Goal: Task Accomplishment & Management: Manage account settings

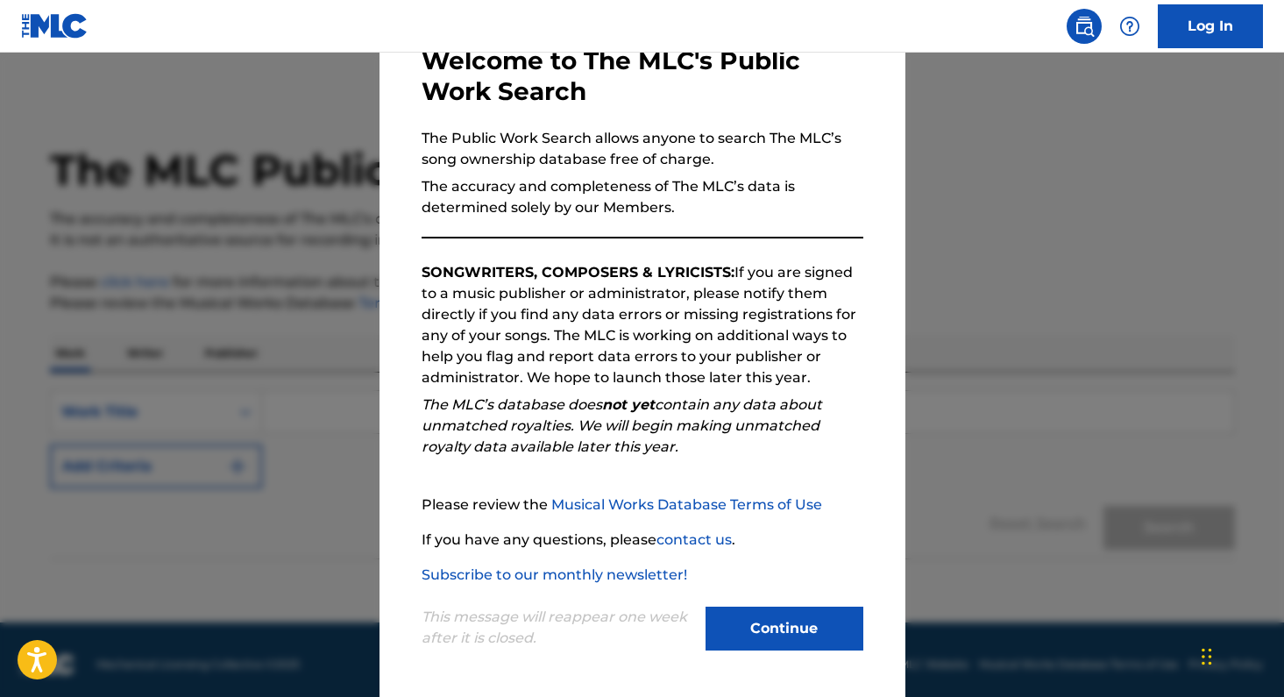
scroll to position [105, 0]
click at [811, 628] on button "Continue" at bounding box center [785, 629] width 158 height 44
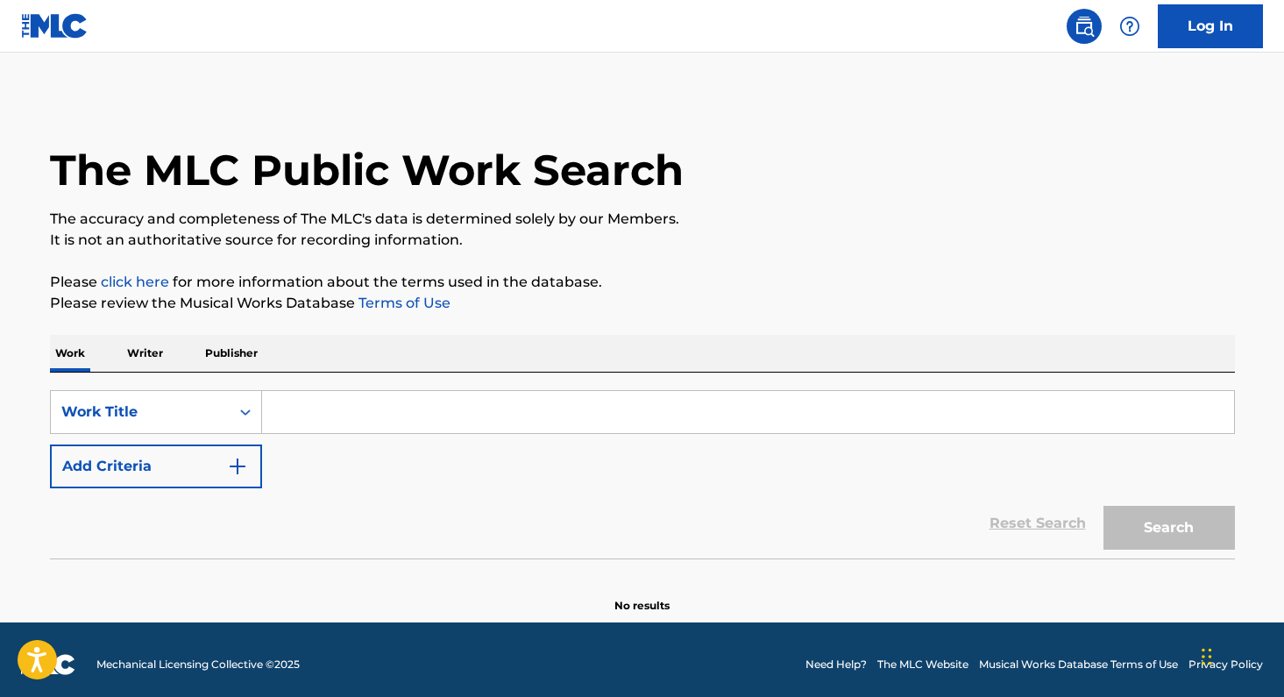
click at [292, 408] on input "Search Form" at bounding box center [748, 412] width 972 height 42
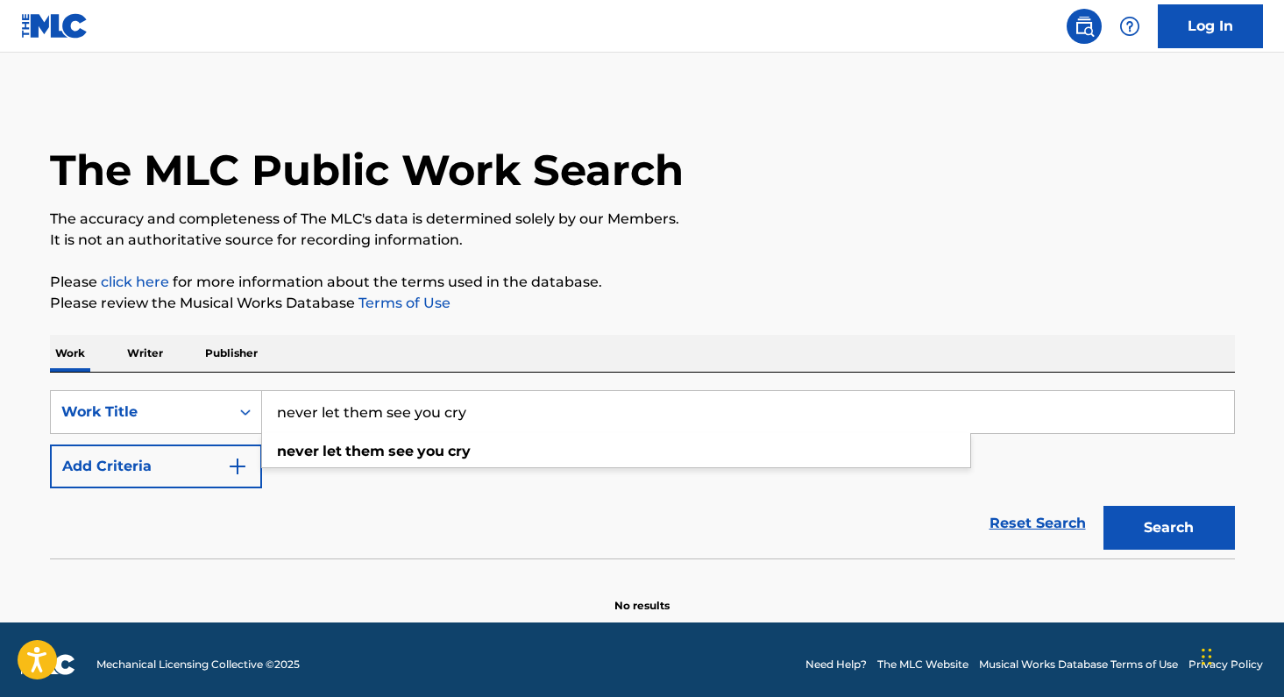
type input "never let them see you cry"
click at [1168, 534] on button "Search" at bounding box center [1170, 528] width 132 height 44
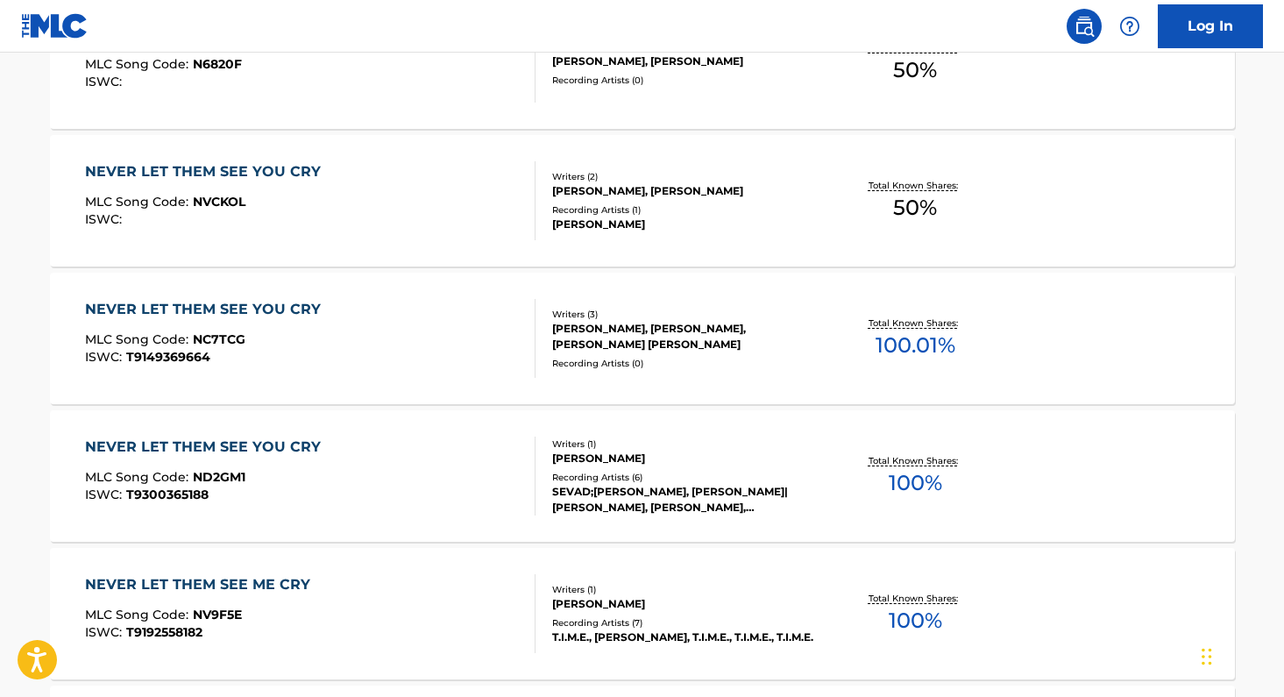
scroll to position [1147, 0]
click at [627, 326] on div "STEVEN LEE LUKATHER, DAVID GARFIELD, JOHN FEE WAYBILL" at bounding box center [684, 336] width 265 height 32
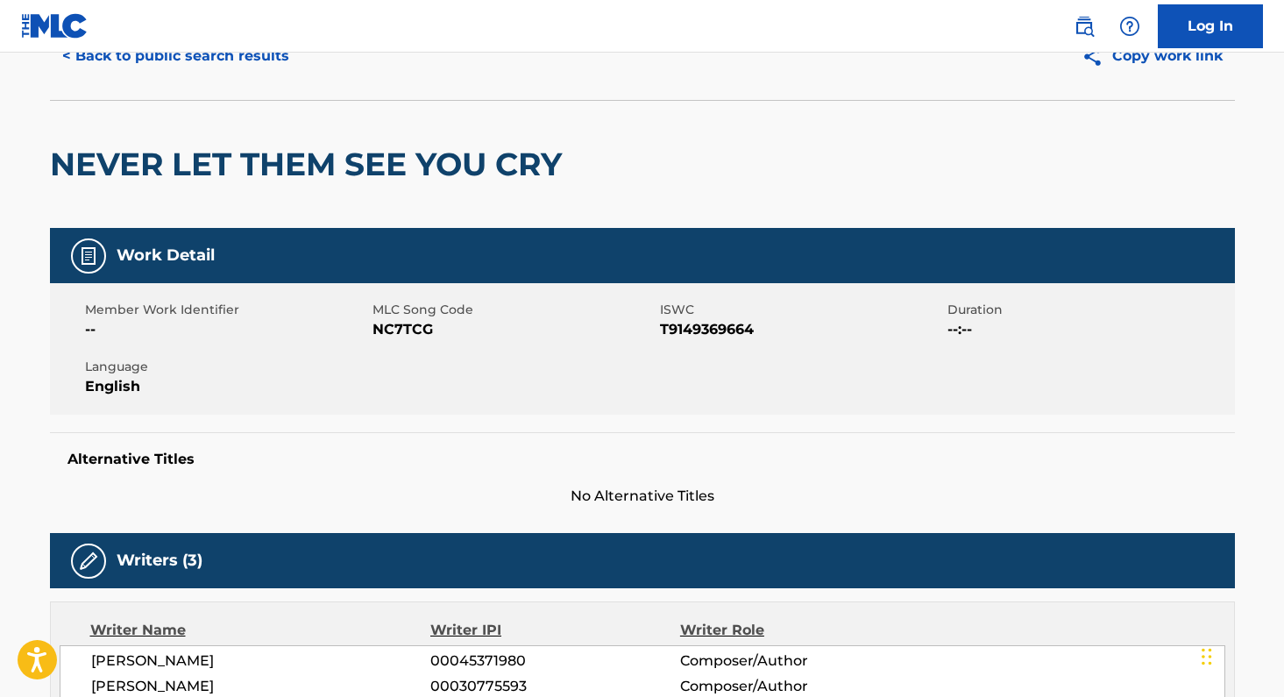
scroll to position [115, 0]
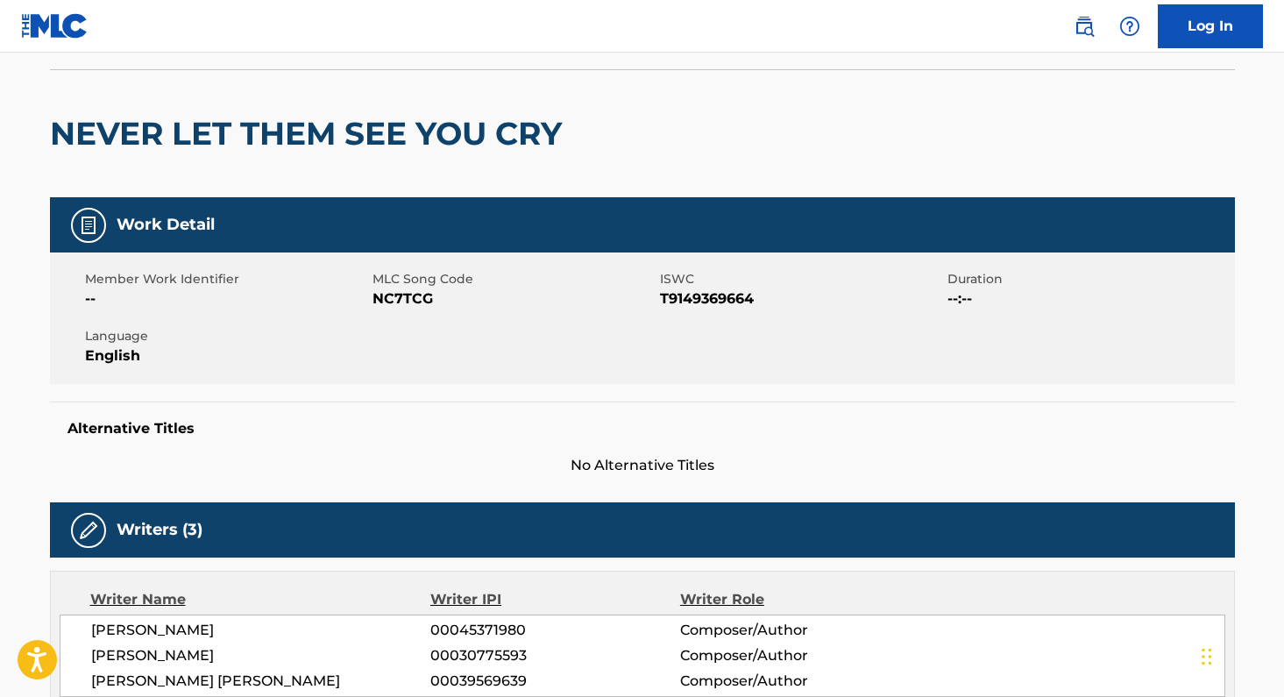
click at [1186, 17] on link "Log In" at bounding box center [1210, 26] width 105 height 44
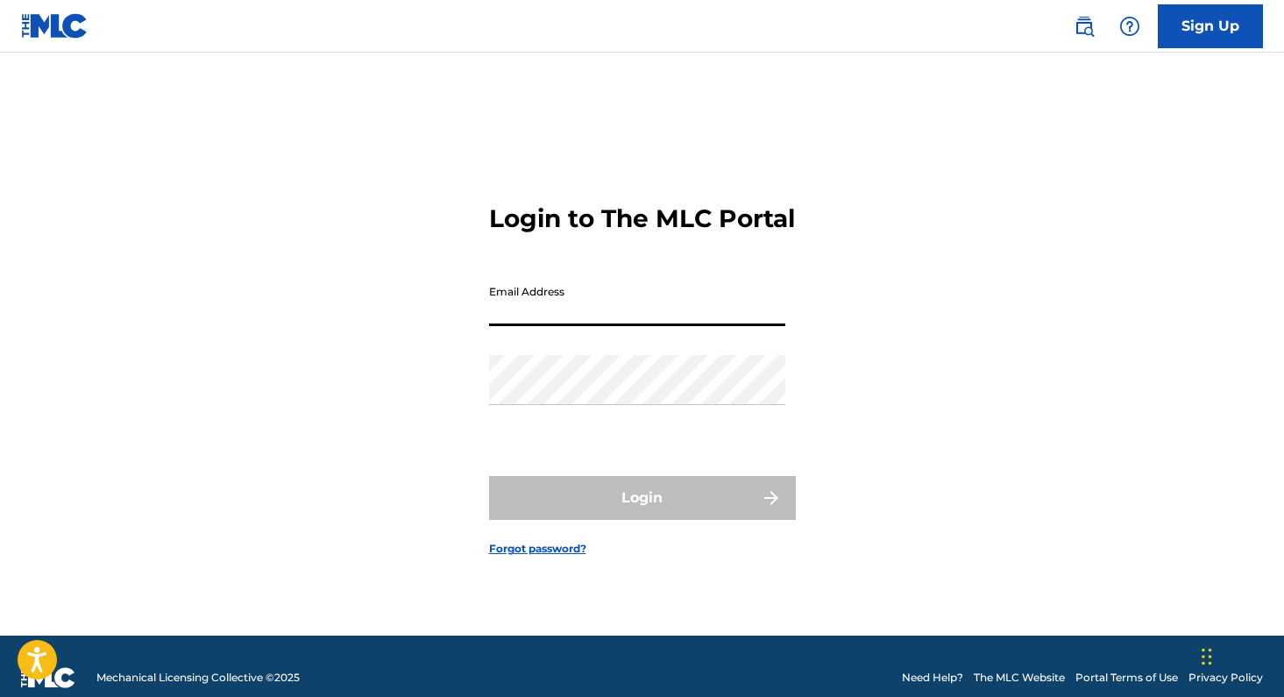
type input "[EMAIL_ADDRESS][DOMAIN_NAME]"
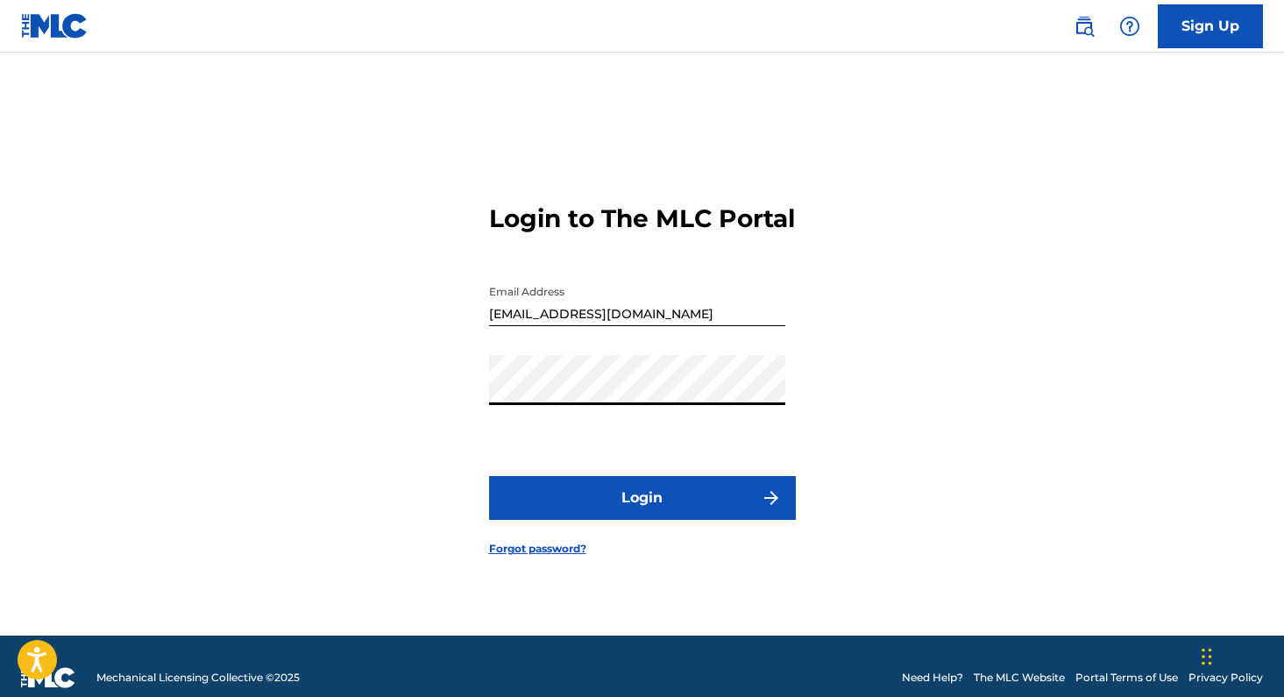
click at [646, 511] on button "Login" at bounding box center [642, 498] width 307 height 44
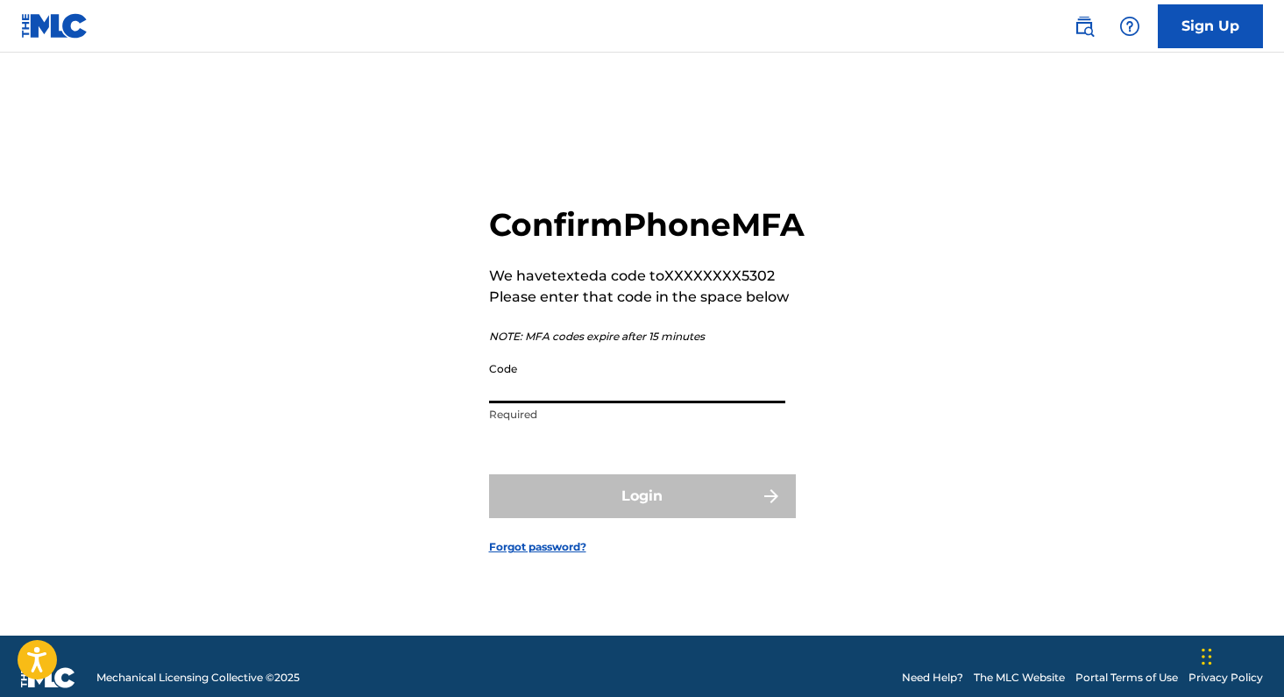
click at [597, 403] on input "Code" at bounding box center [637, 378] width 296 height 50
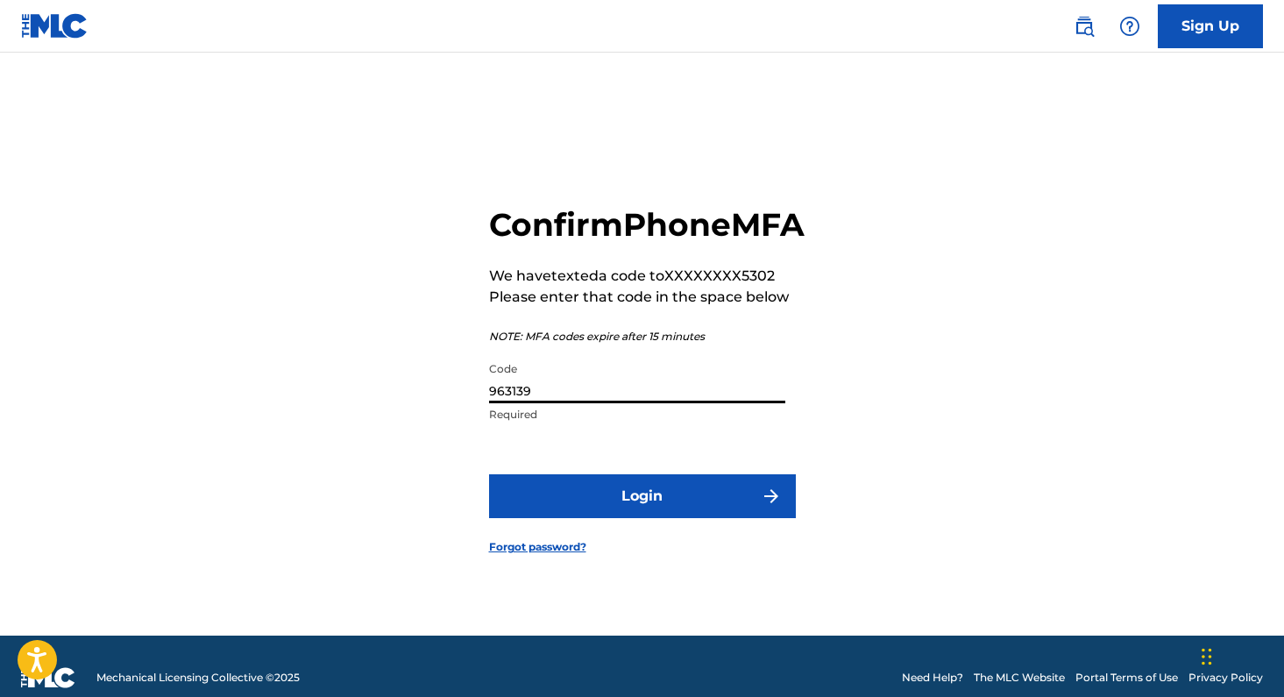
type input "963139"
click at [663, 516] on button "Login" at bounding box center [642, 496] width 307 height 44
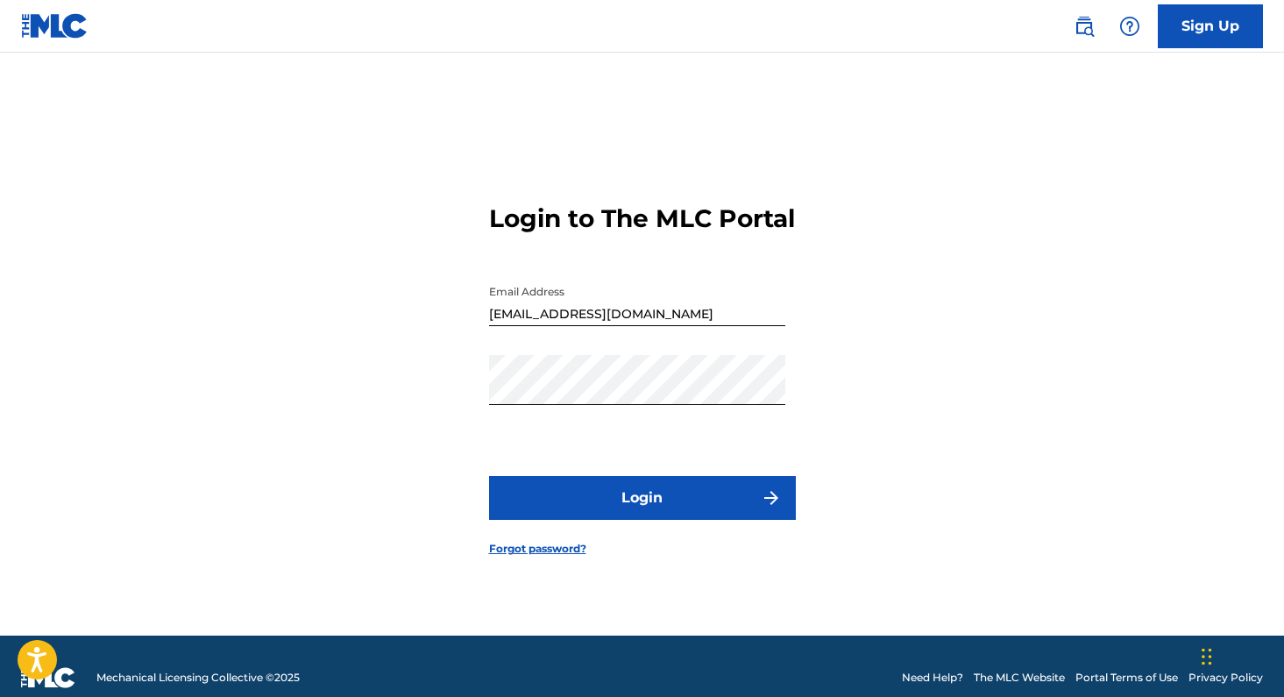
click at [645, 508] on button "Login" at bounding box center [642, 498] width 307 height 44
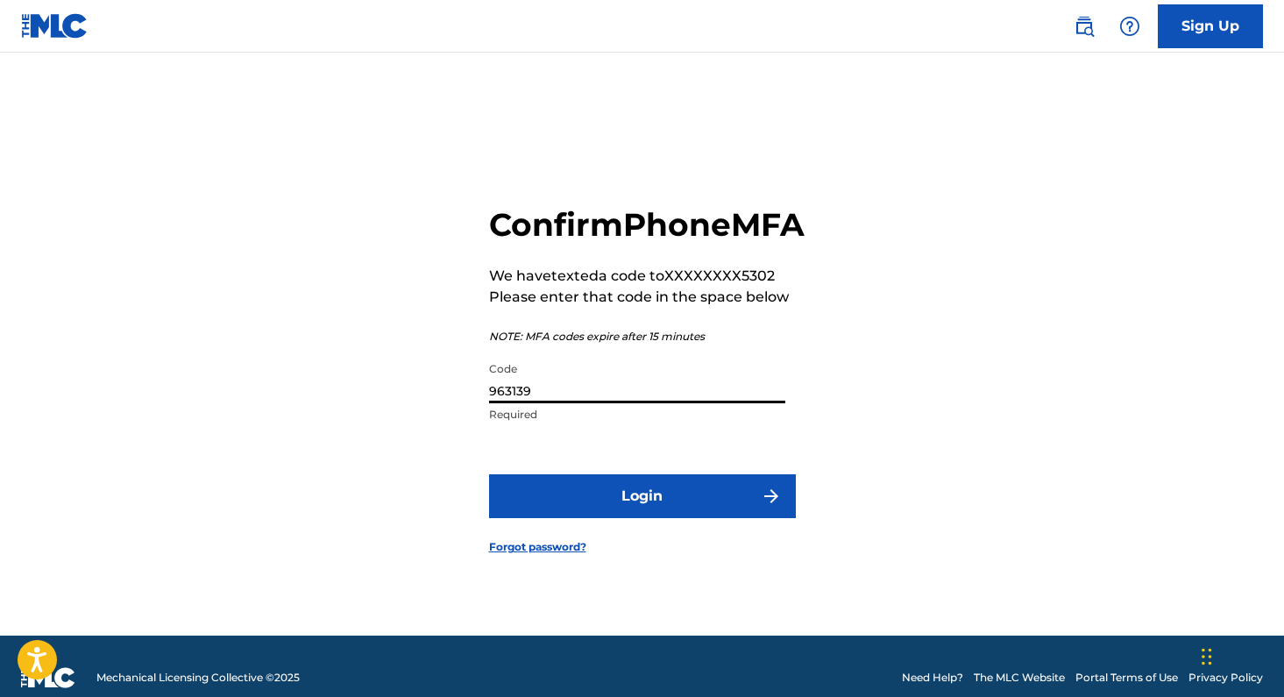
click at [502, 403] on input "963139" at bounding box center [637, 378] width 296 height 50
type input "953139"
click at [642, 502] on button "Login" at bounding box center [642, 496] width 307 height 44
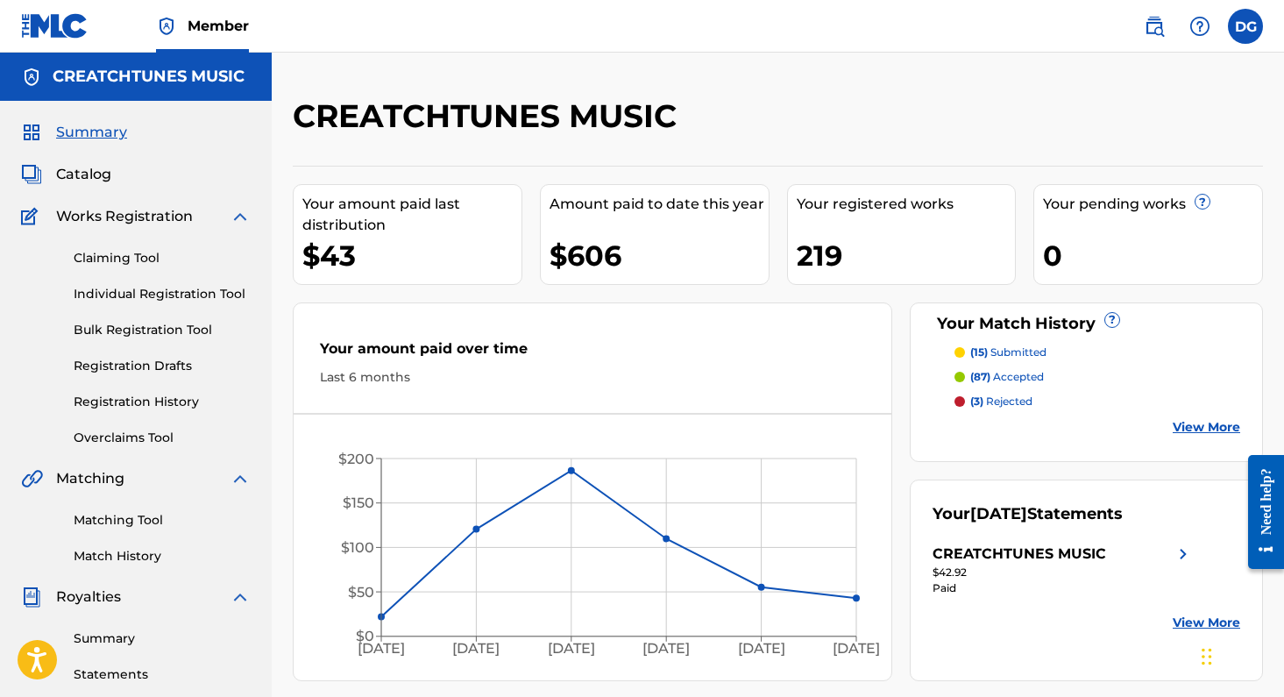
click at [153, 259] on link "Claiming Tool" at bounding box center [162, 258] width 177 height 18
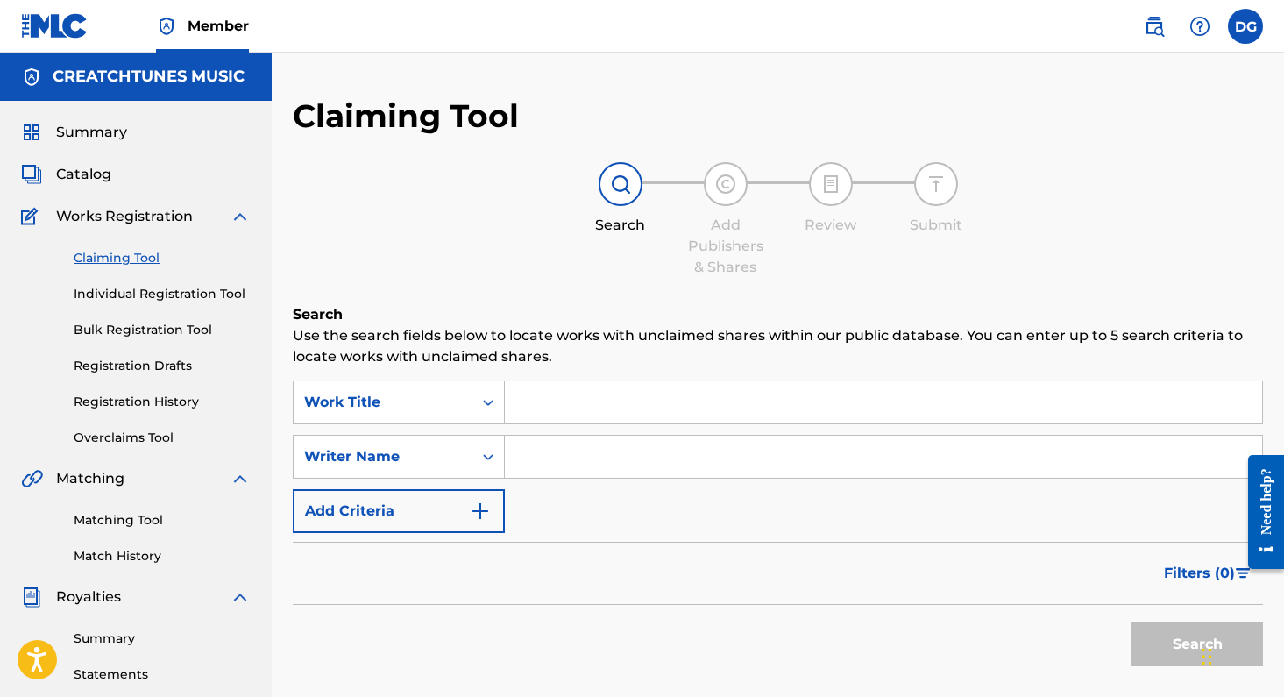
click at [584, 394] on input "Search Form" at bounding box center [884, 402] width 758 height 42
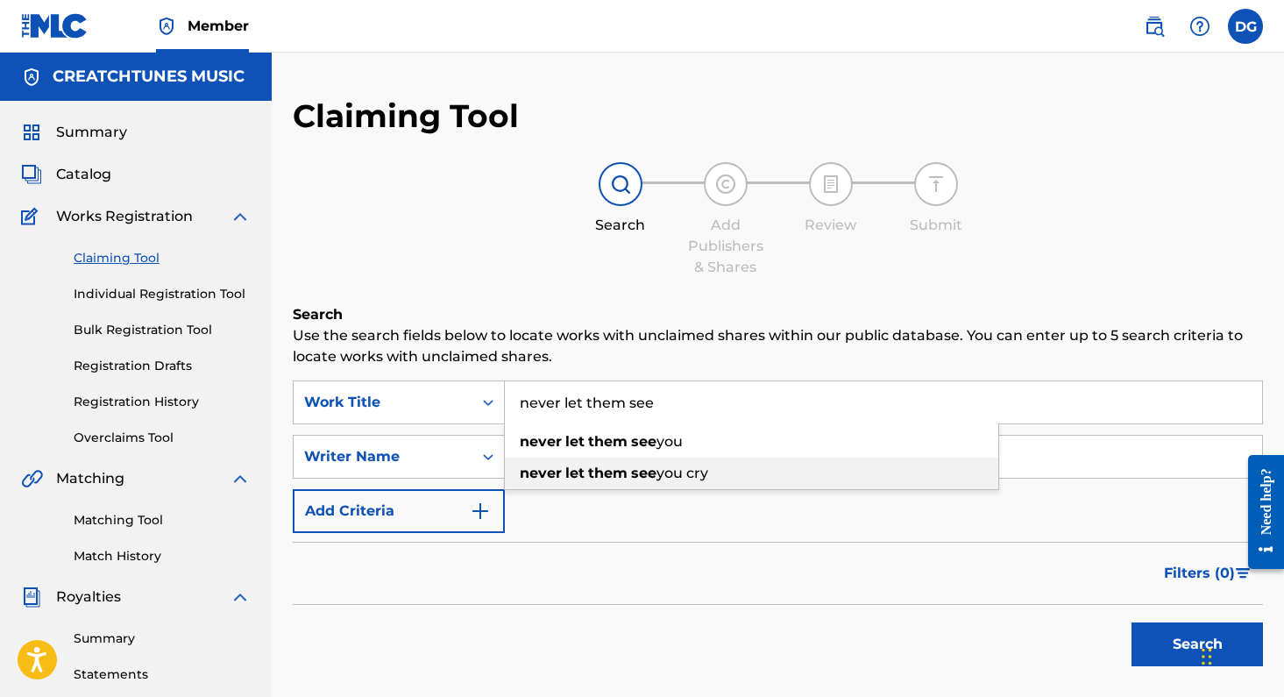
click at [635, 475] on strong "see" at bounding box center [643, 473] width 25 height 17
type input "never let them see you cry"
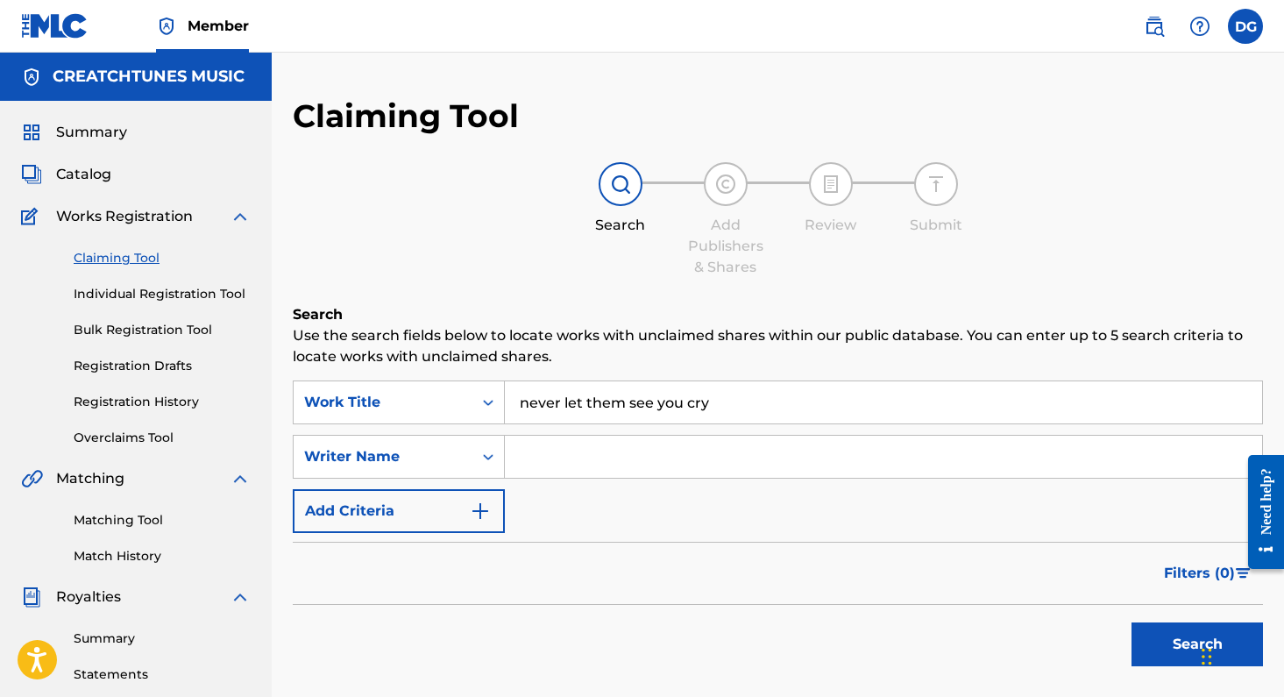
click at [1160, 644] on button "Search" at bounding box center [1198, 645] width 132 height 44
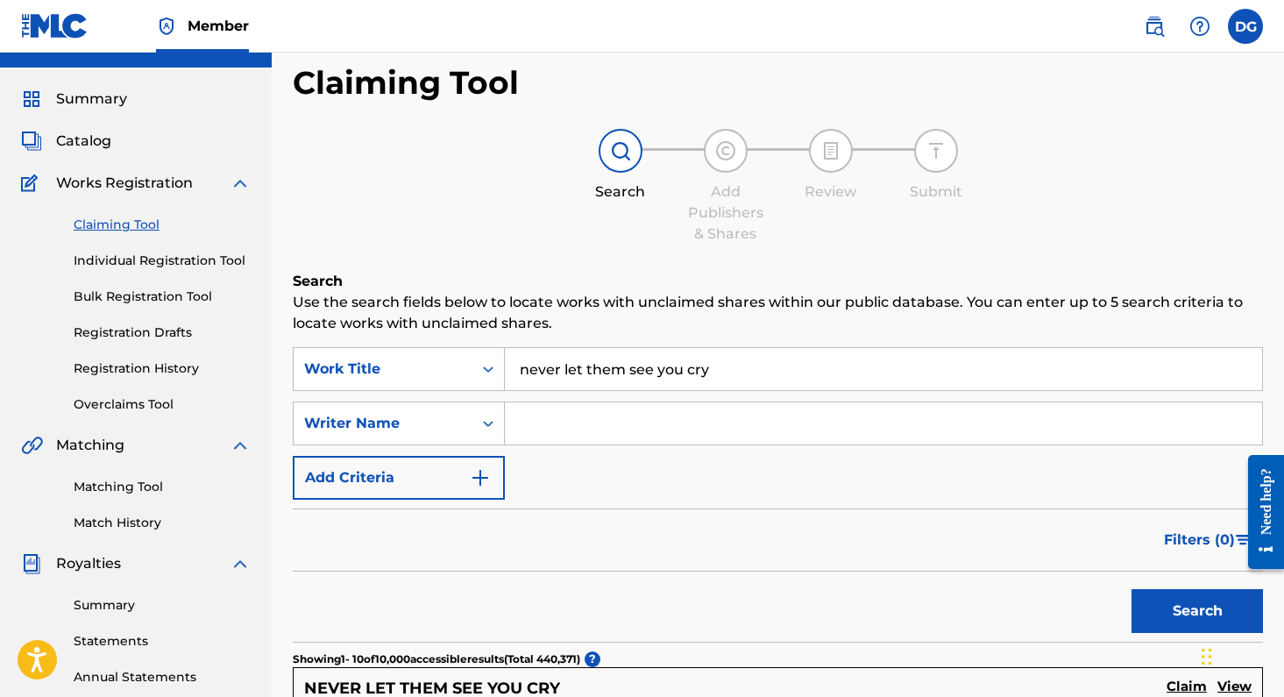
scroll to position [32, 0]
click at [159, 410] on link "Overclaims Tool" at bounding box center [162, 405] width 177 height 18
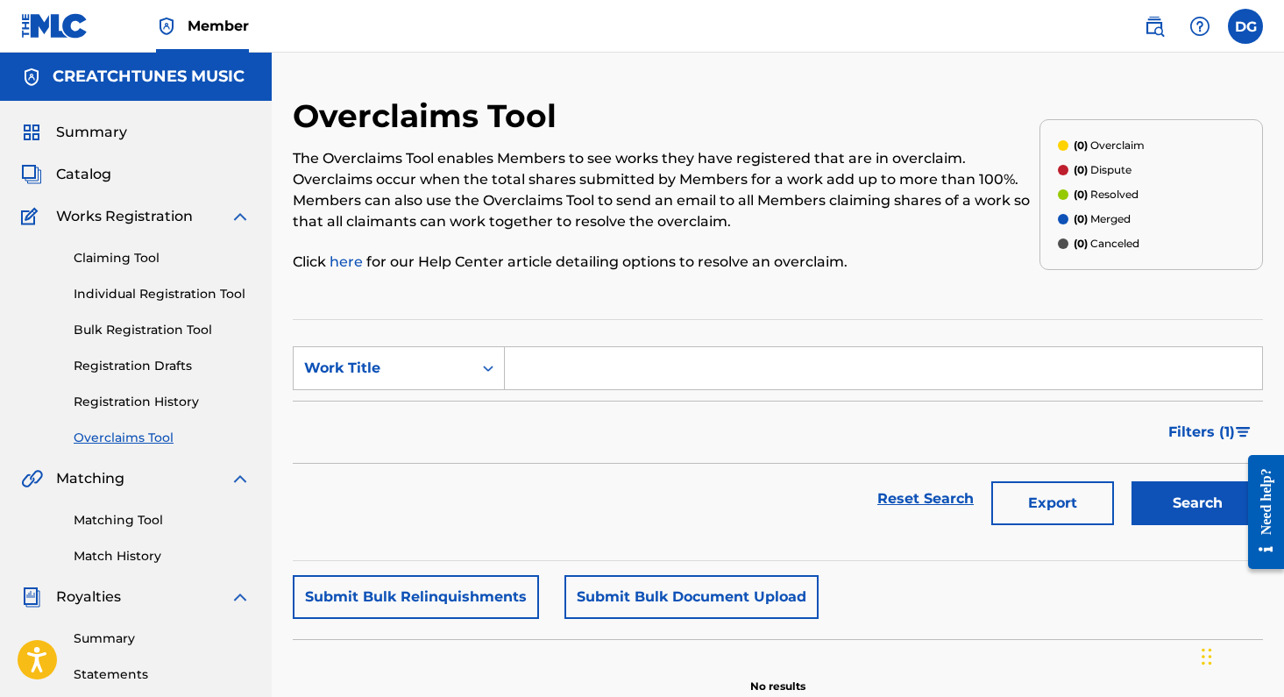
click at [90, 174] on span "Catalog" at bounding box center [83, 174] width 55 height 21
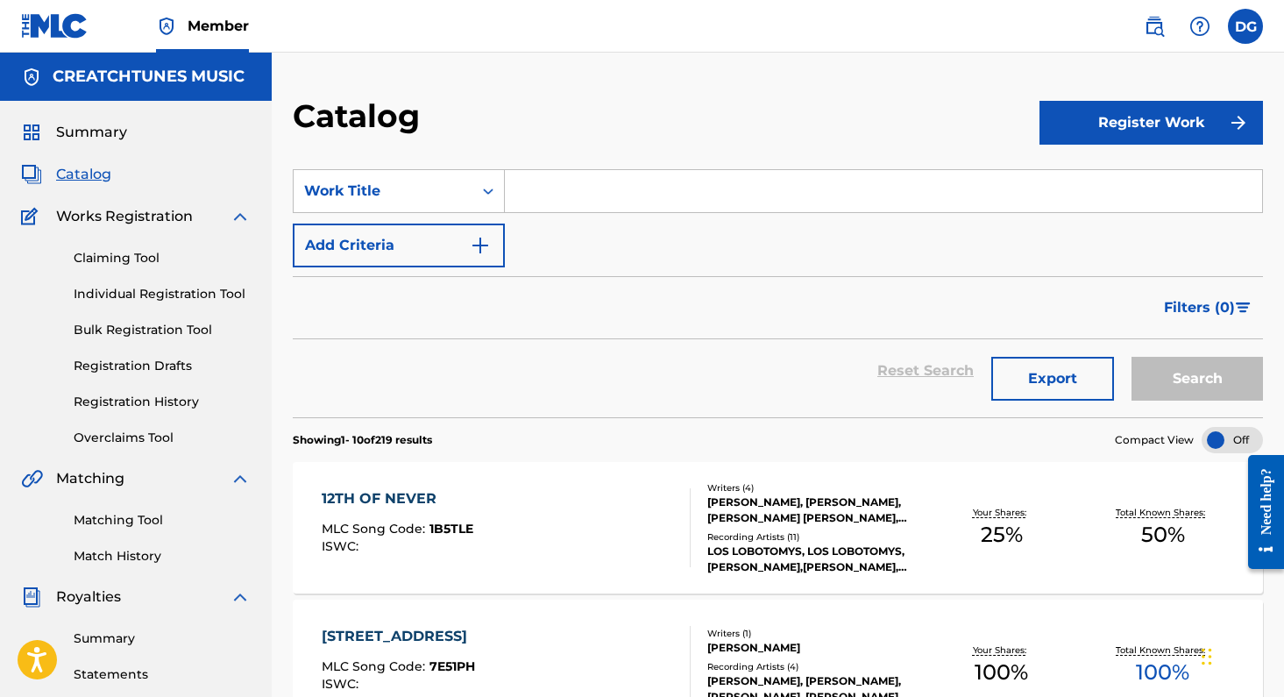
click at [554, 190] on input "Search Form" at bounding box center [884, 191] width 758 height 42
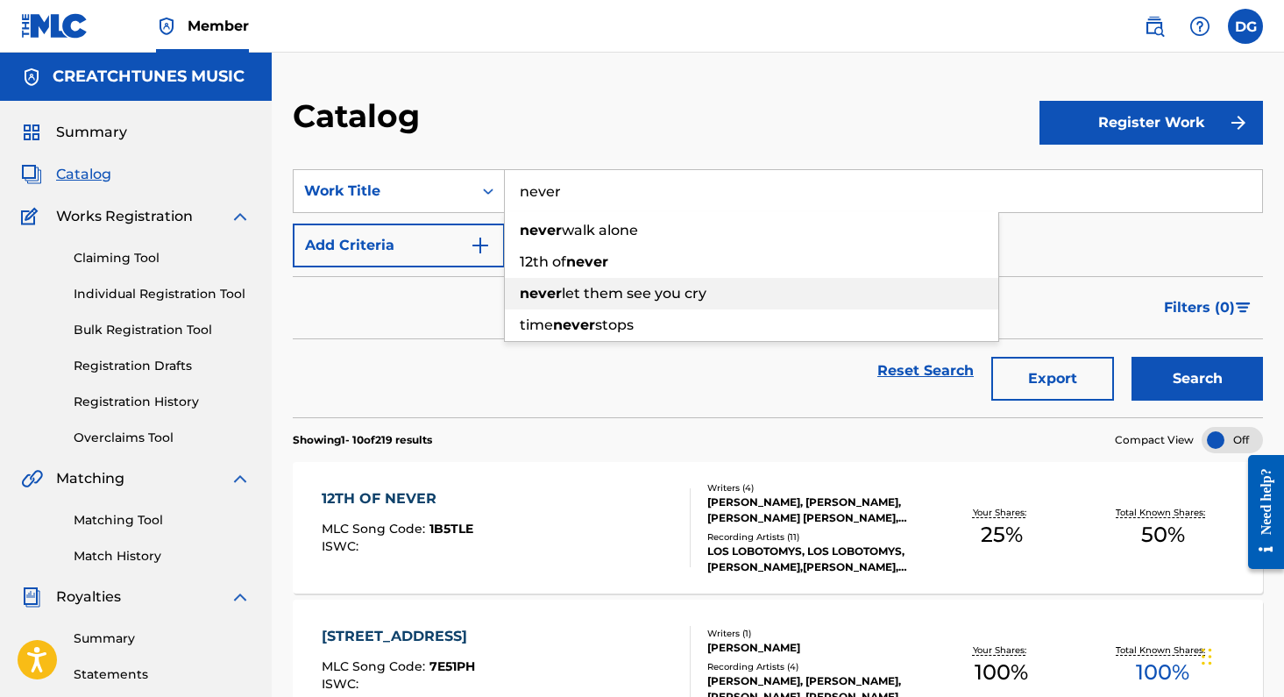
click at [627, 301] on span "let them see you cry" at bounding box center [634, 293] width 145 height 17
type input "never let them see you cry"
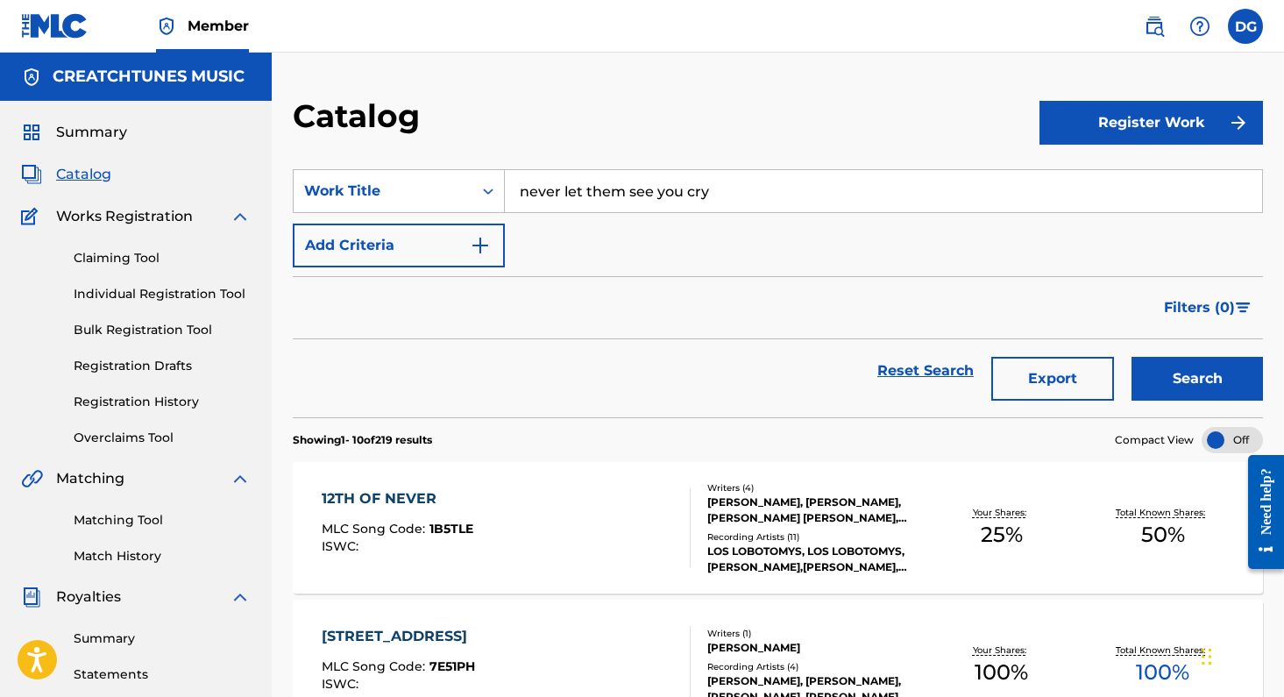
click at [1198, 379] on button "Search" at bounding box center [1198, 379] width 132 height 44
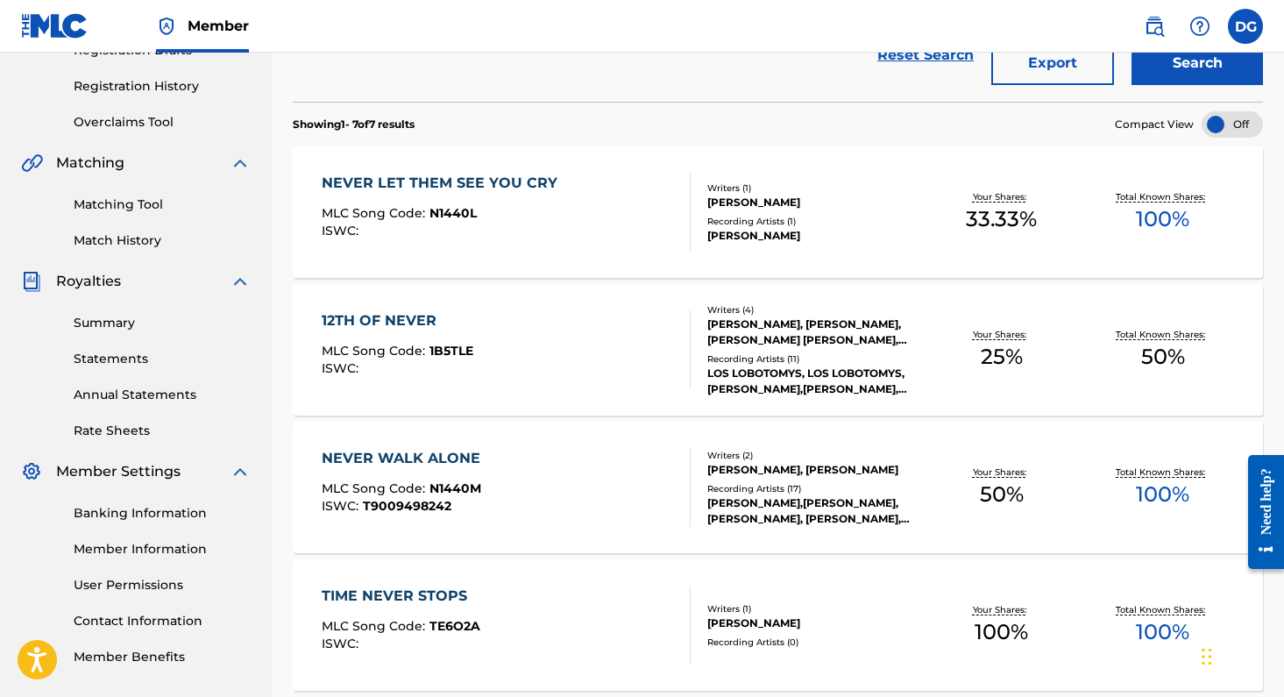
scroll to position [319, 0]
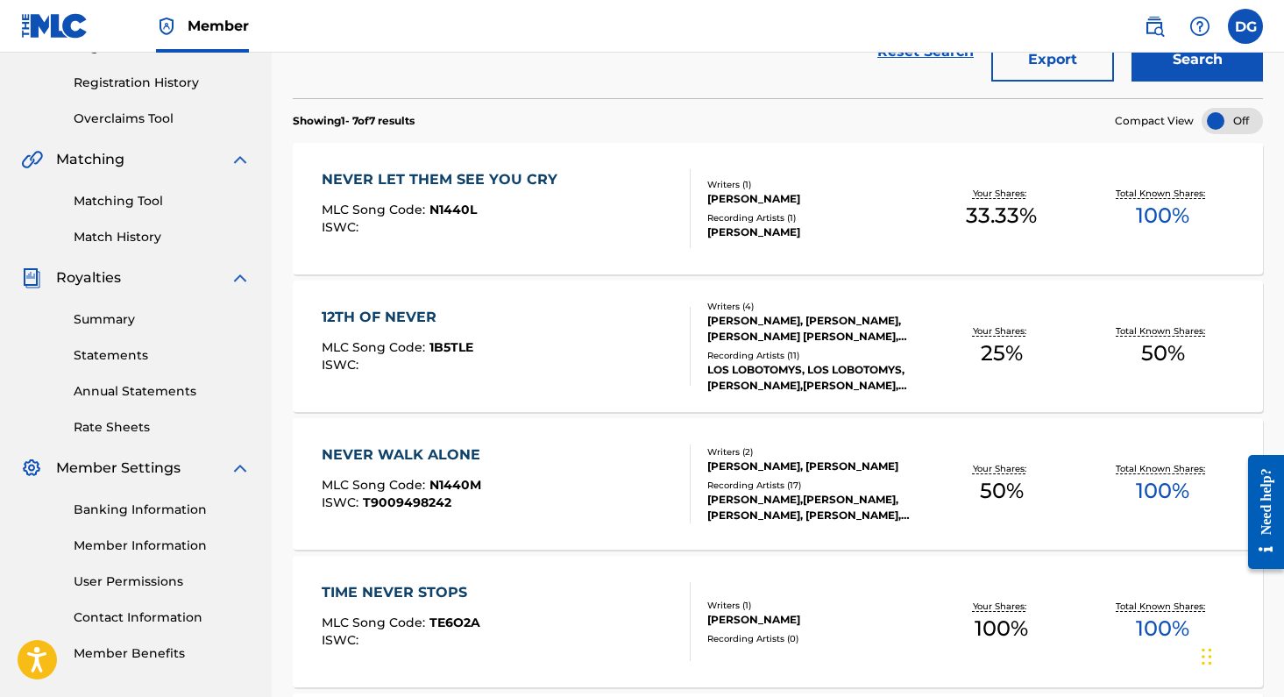
click at [462, 177] on div "NEVER LET THEM SEE YOU CRY" at bounding box center [444, 179] width 245 height 21
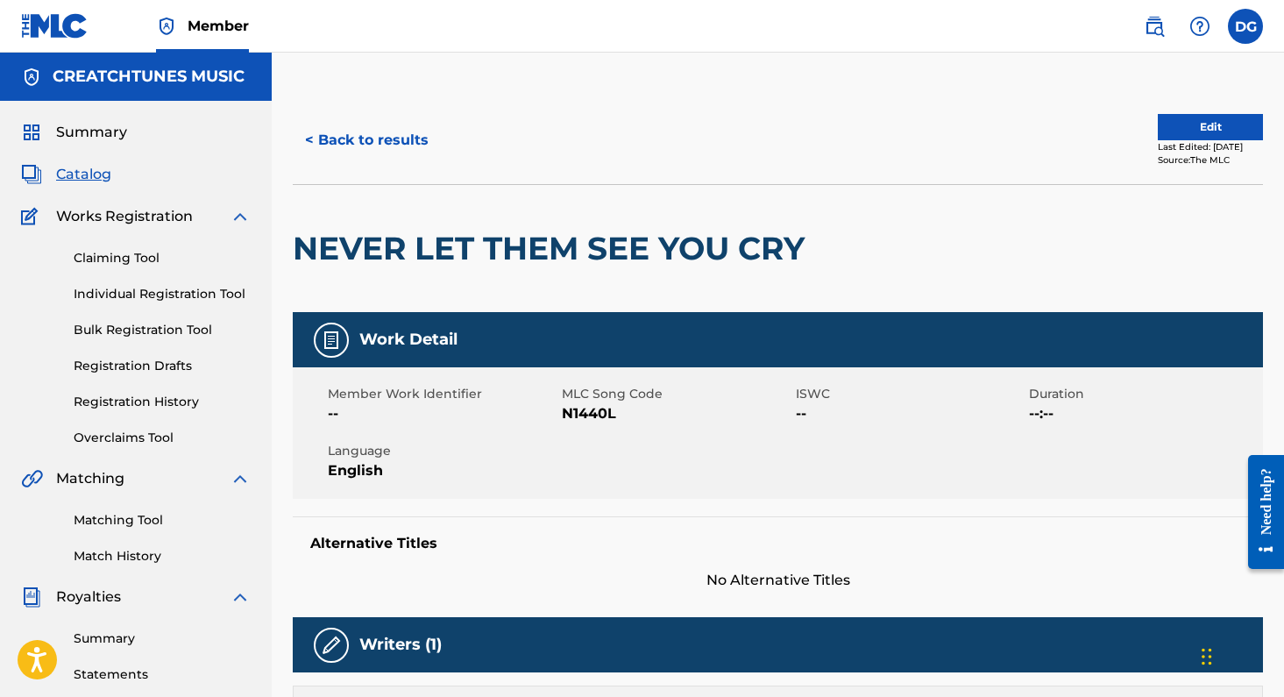
click at [82, 131] on span "Summary" at bounding box center [91, 132] width 71 height 21
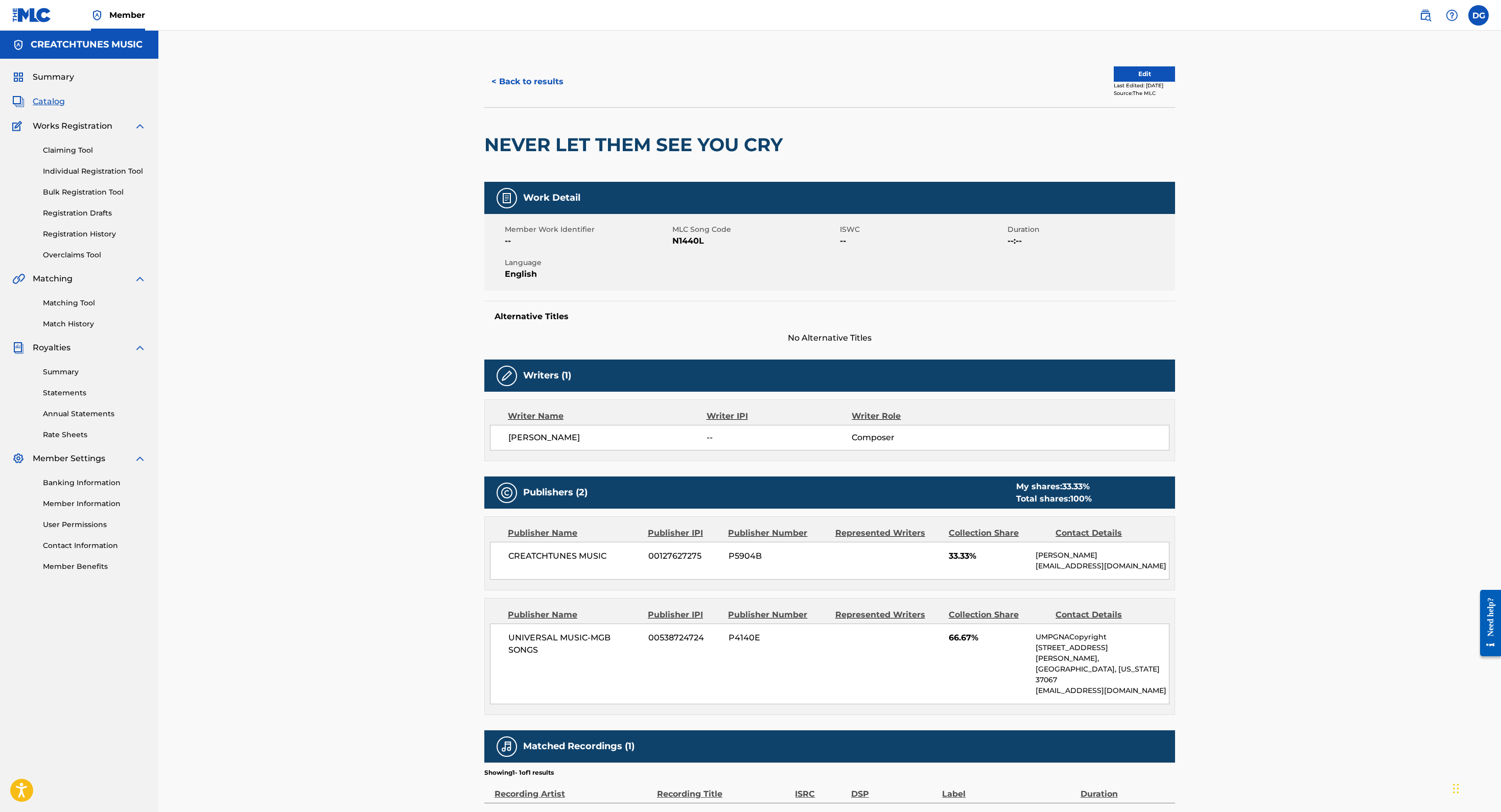
click at [748, 82] on button "Edit" at bounding box center [1144, 74] width 61 height 15
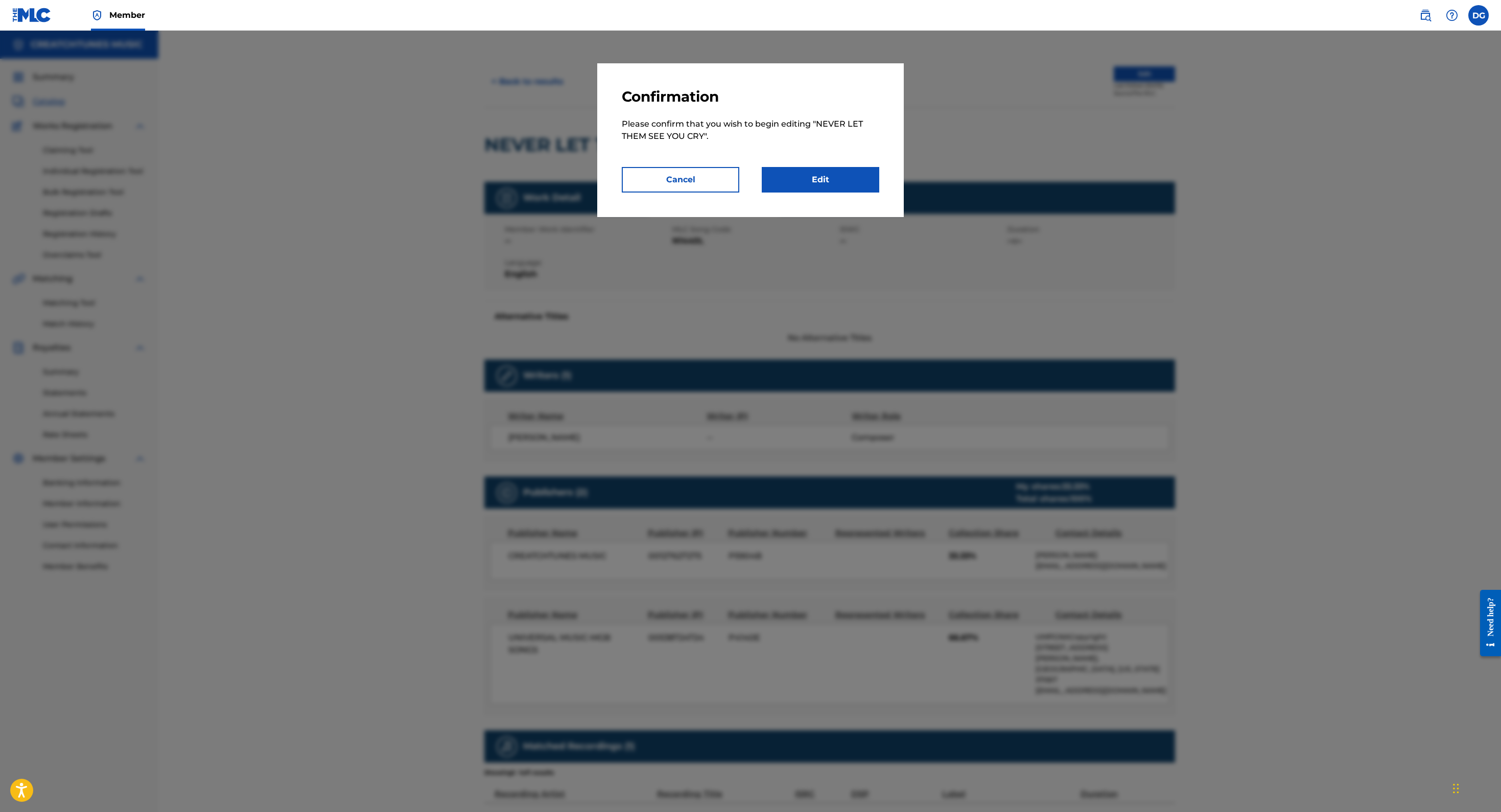
click at [748, 193] on link "Edit" at bounding box center [820, 180] width 118 height 26
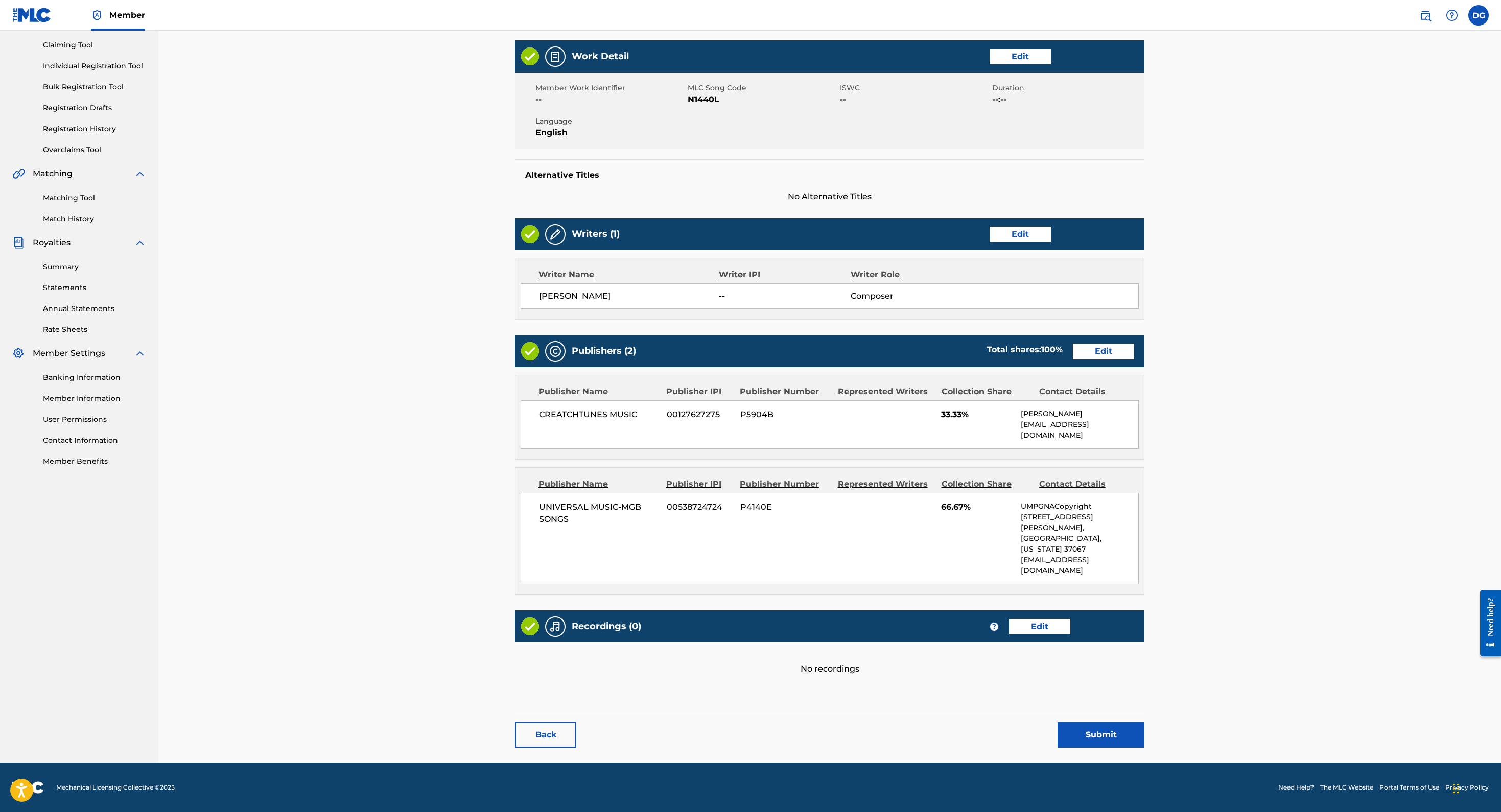
scroll to position [344, 0]
click at [748, 227] on link "Edit" at bounding box center [1020, 234] width 61 height 15
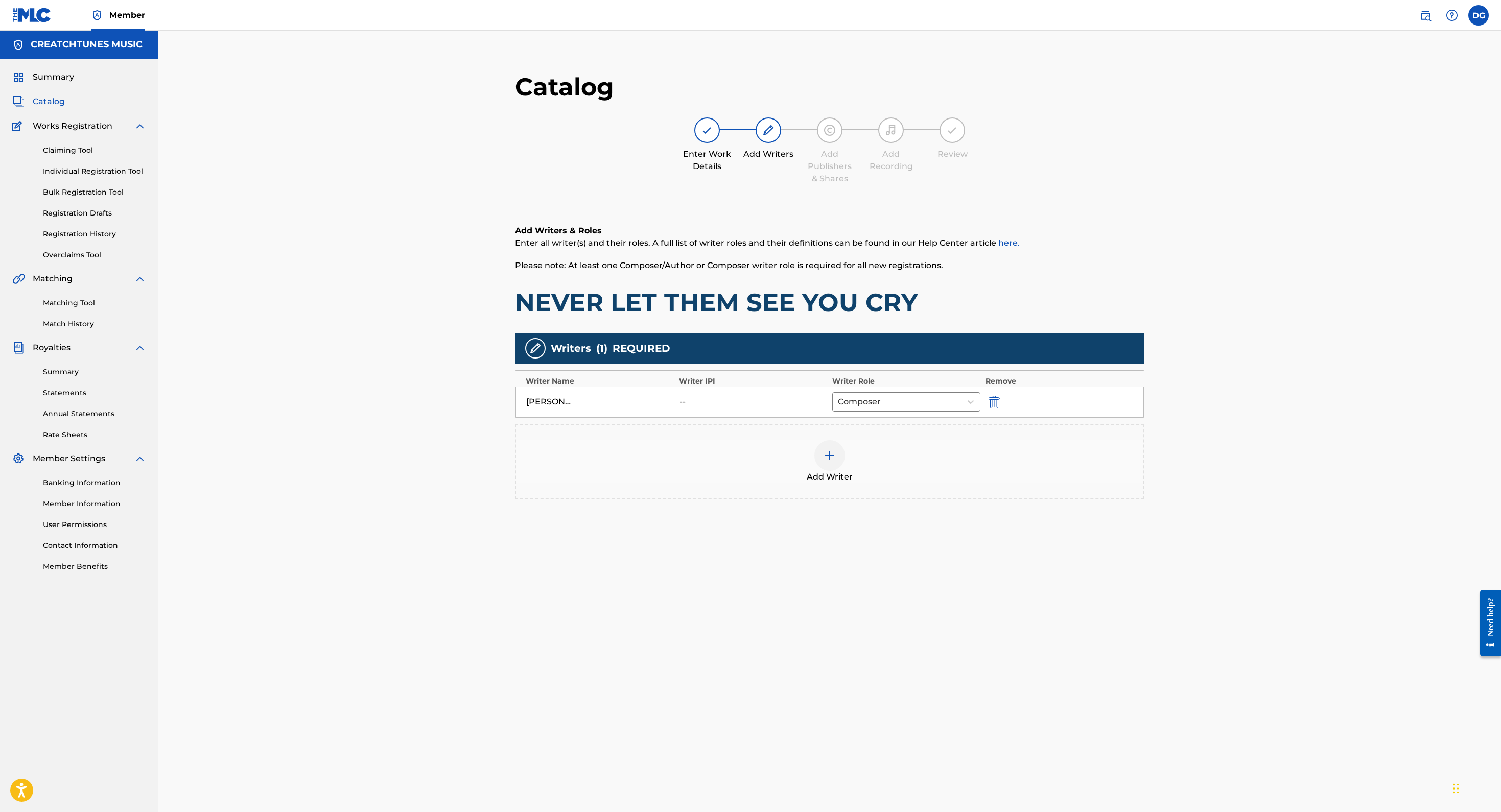
click at [748, 405] on img at bounding box center [829, 456] width 12 height 12
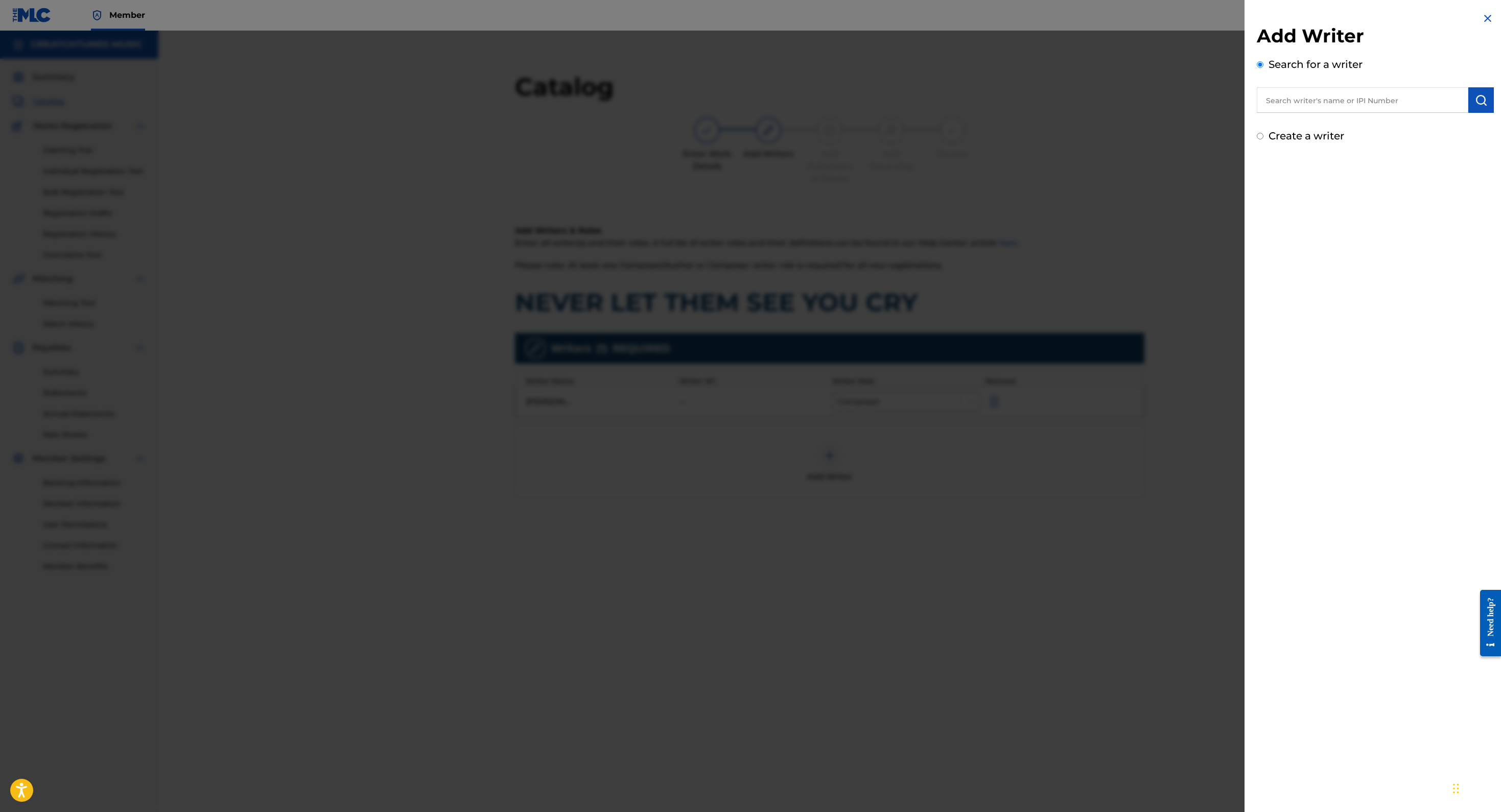
click at [748, 113] on input "text" at bounding box center [1362, 100] width 212 height 26
click at [748, 128] on strong "garfield" at bounding box center [1357, 123] width 33 height 10
type input "david garfield"
click at [748, 24] on img at bounding box center [1488, 18] width 12 height 12
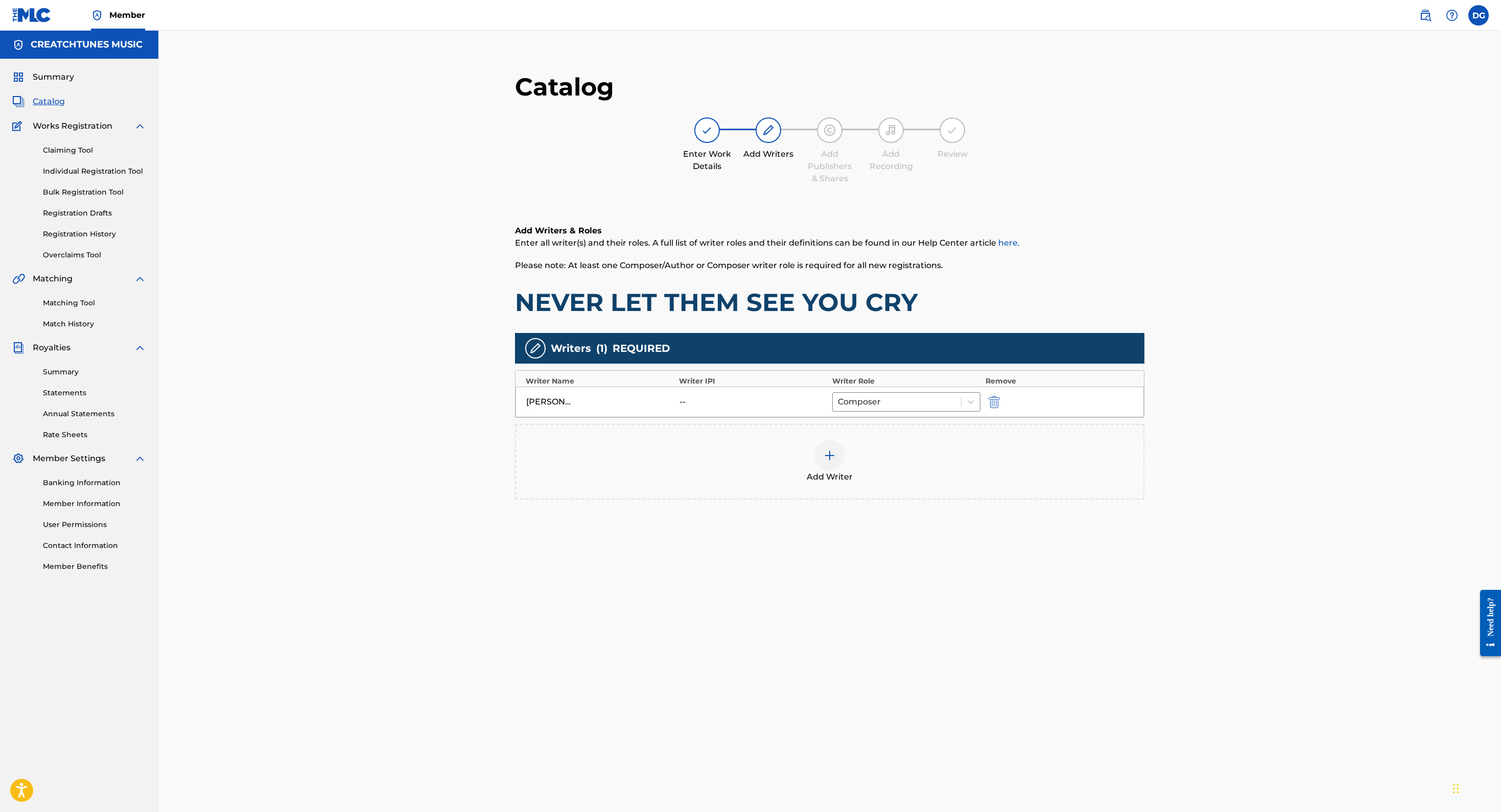
click at [533, 317] on h1 "NEVER LET THEM SEE YOU CRY" at bounding box center [830, 302] width 629 height 31
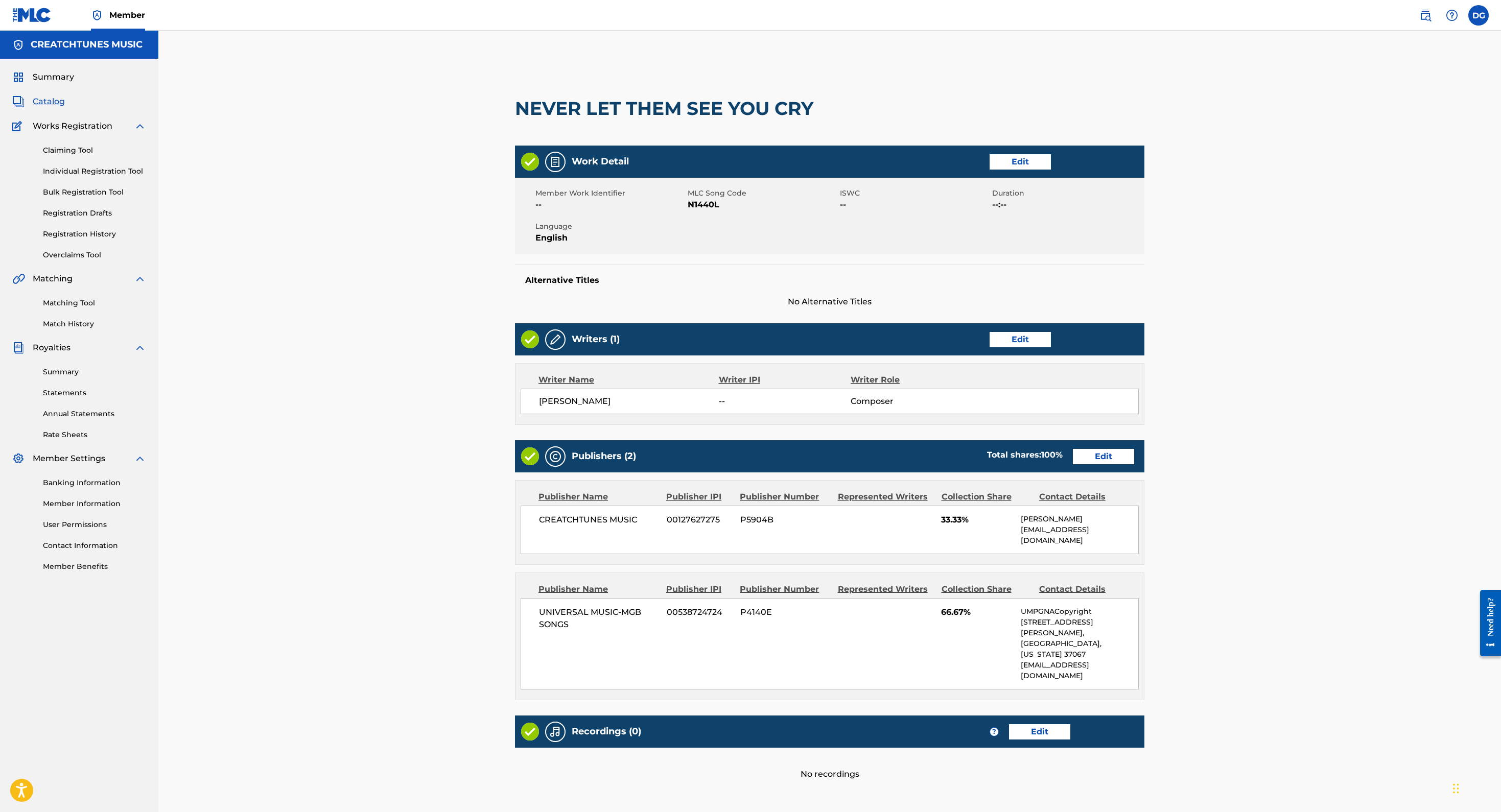
click at [65, 108] on span "Catalog" at bounding box center [48, 101] width 32 height 12
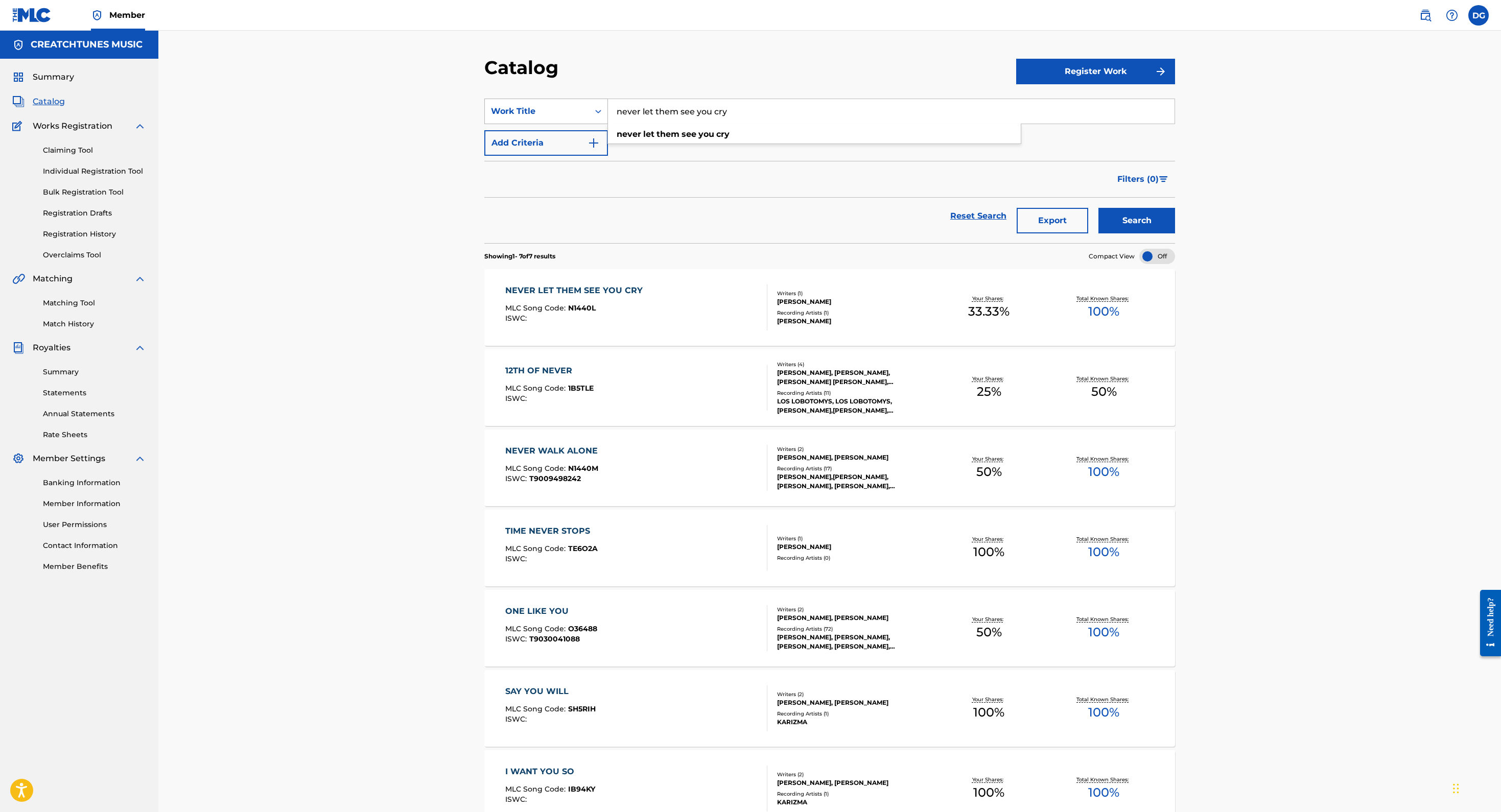
drag, startPoint x: 690, startPoint y: 200, endPoint x: 503, endPoint y: 179, distance: 188.2
click at [503, 124] on div "SearchWithCriteria36009c24-0e4b-44d2-93b6-6fbdc02ae3fb Work Title never let the…" at bounding box center [829, 111] width 690 height 26
click at [616, 139] on strong "two" at bounding box center [625, 134] width 16 height 10
click at [748, 234] on button "Search" at bounding box center [1137, 221] width 77 height 26
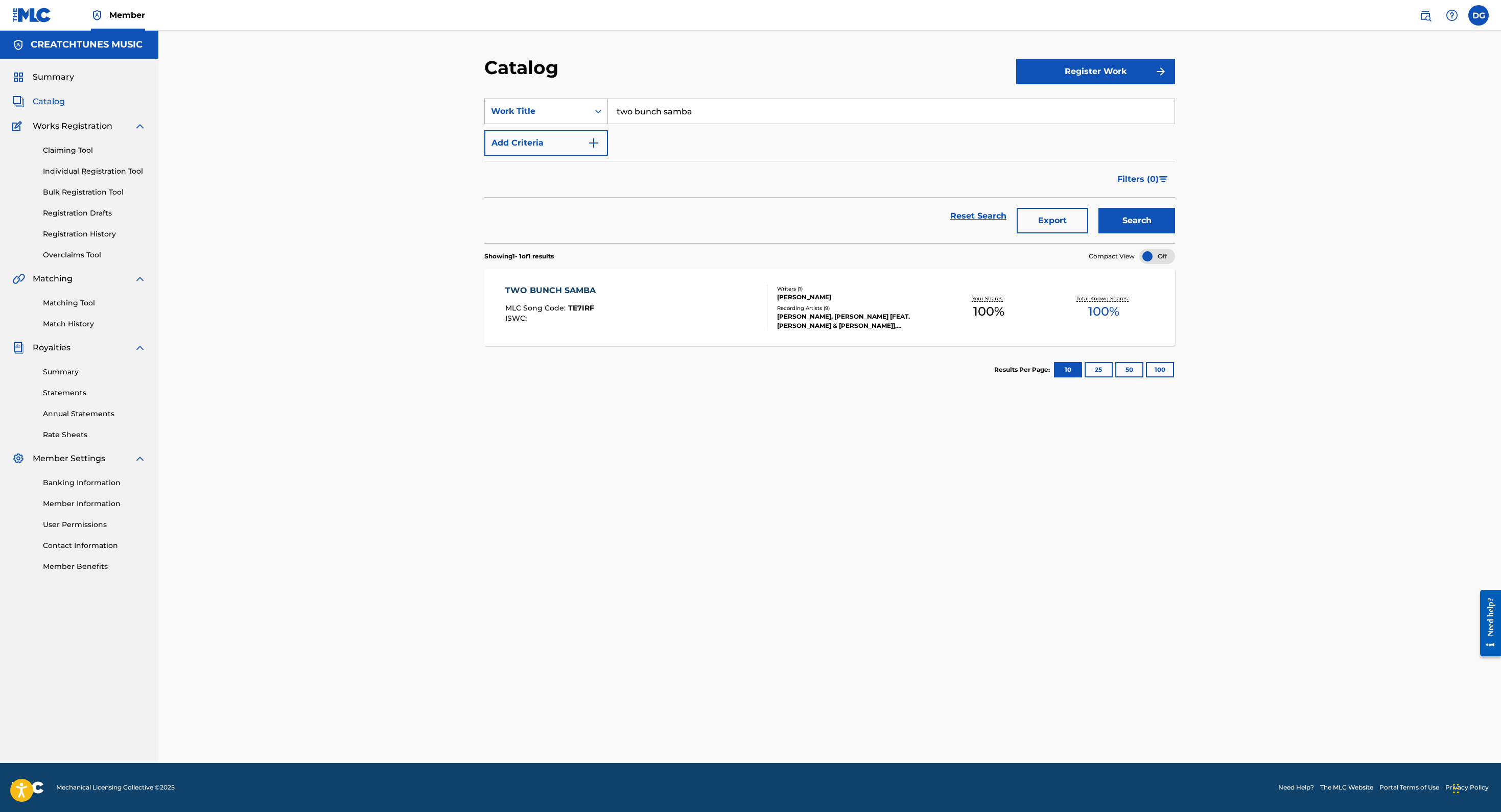
drag, startPoint x: 668, startPoint y: 199, endPoint x: 482, endPoint y: 191, distance: 186.2
click at [484, 124] on div "SearchWithCriteria36009c24-0e4b-44d2-93b6-6fbdc02ae3fb Work Title two bunch sam…" at bounding box center [829, 111] width 690 height 26
click at [616, 139] on strong "hip" at bounding box center [623, 134] width 14 height 10
type input "hip pop (ferrante and creature)"
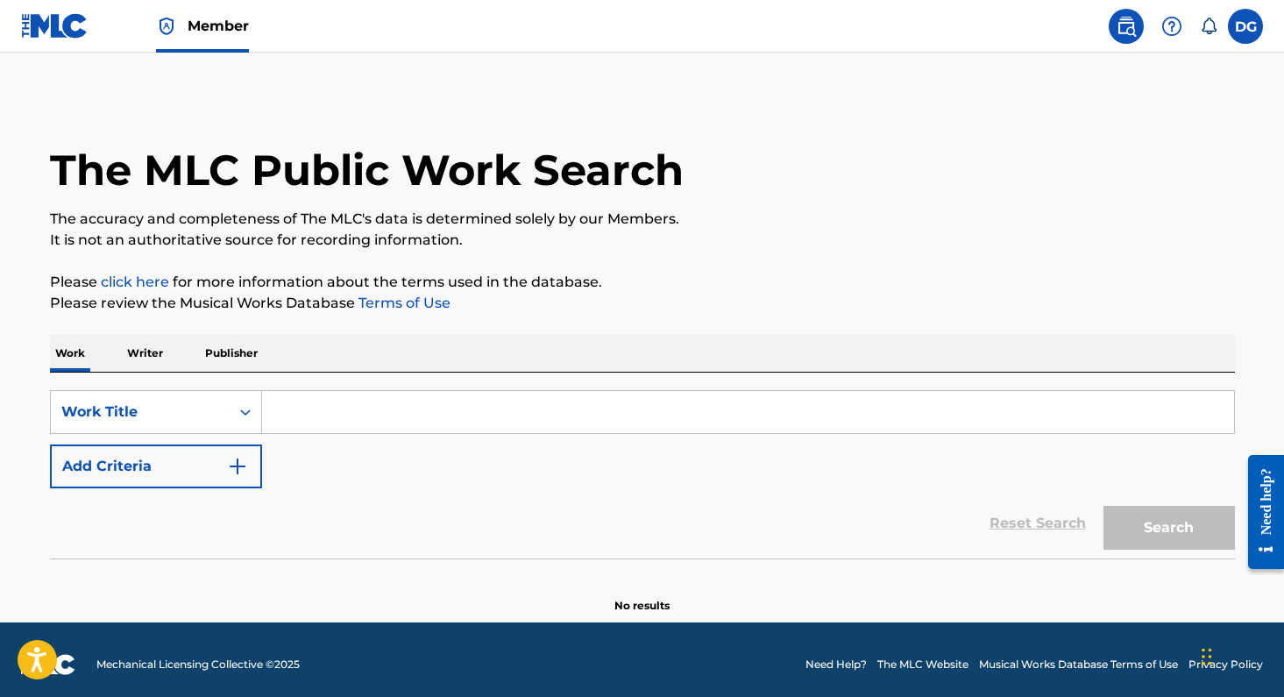
click at [452, 416] on input "Search Form" at bounding box center [748, 412] width 972 height 42
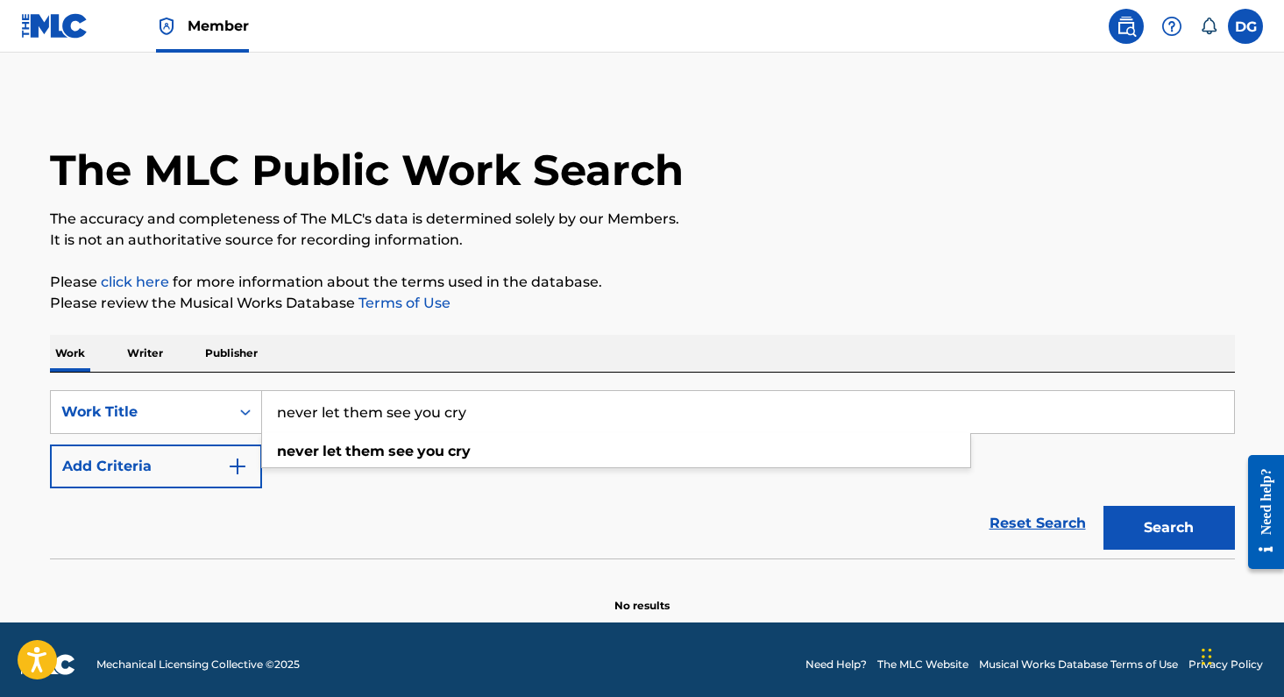
type input "never let them see you cry"
click at [1169, 528] on button "Search" at bounding box center [1170, 528] width 132 height 44
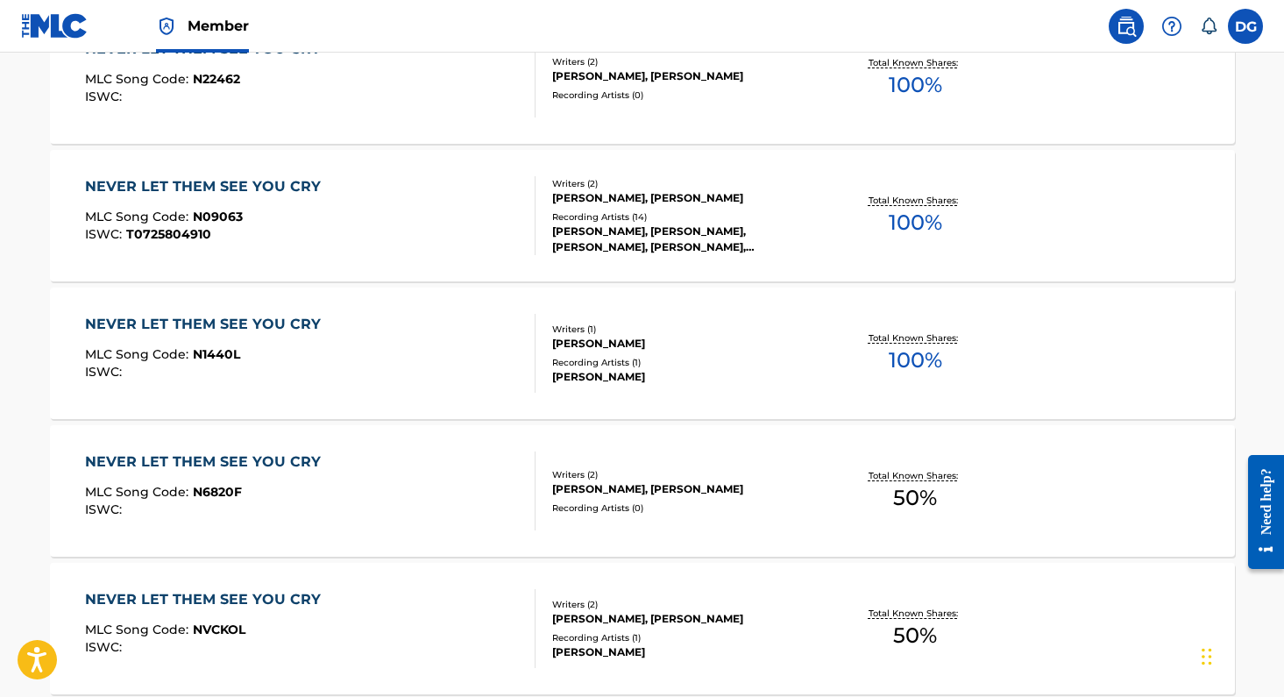
scroll to position [719, 0]
click at [163, 321] on div "NEVER LET THEM SEE YOU CRY" at bounding box center [207, 323] width 245 height 21
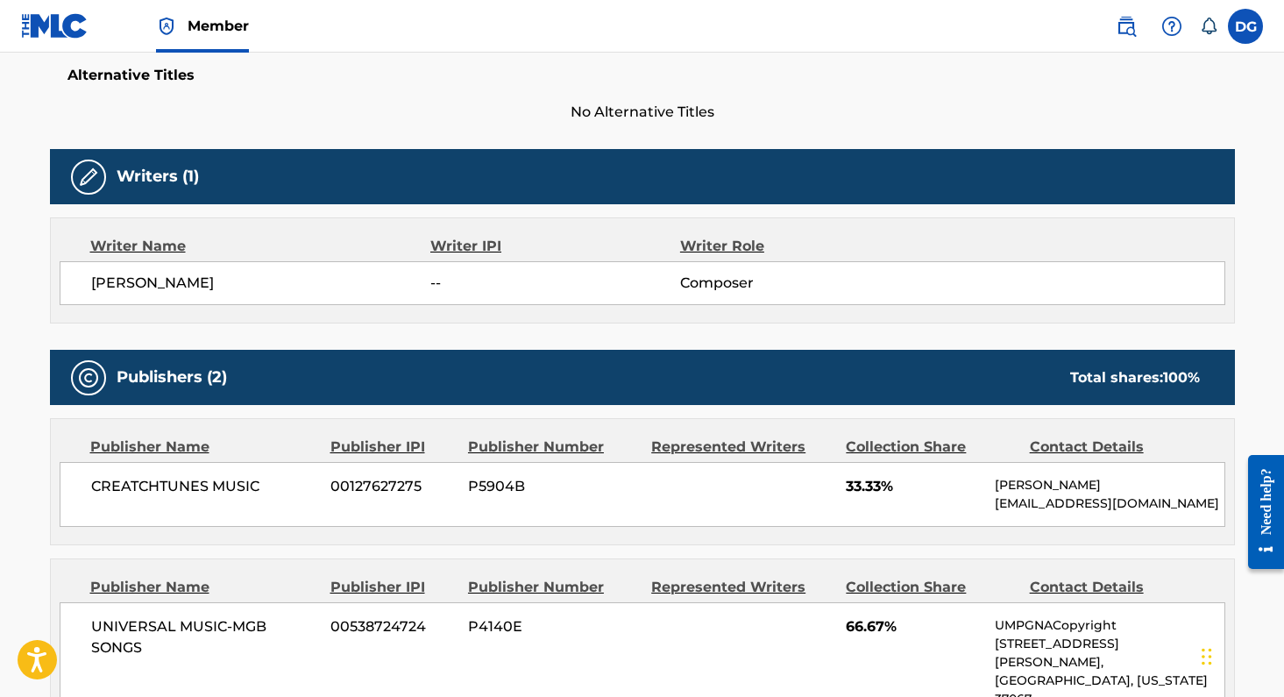
scroll to position [472, 0]
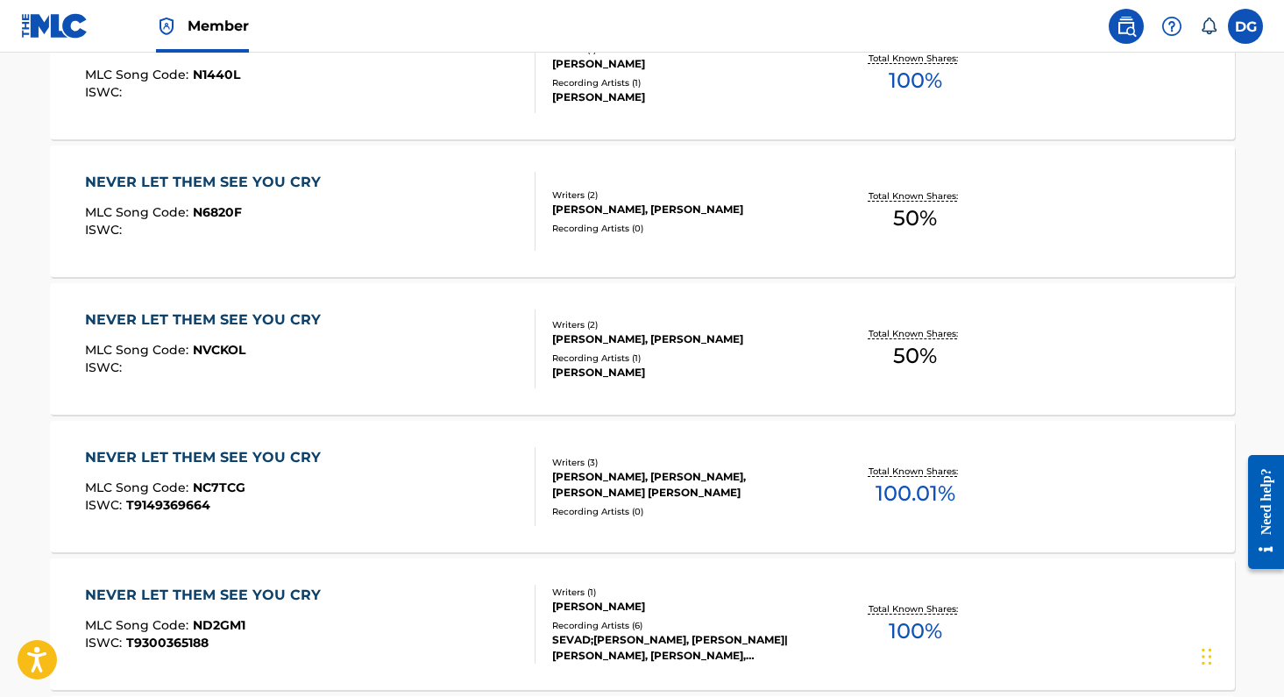
scroll to position [1002, 0]
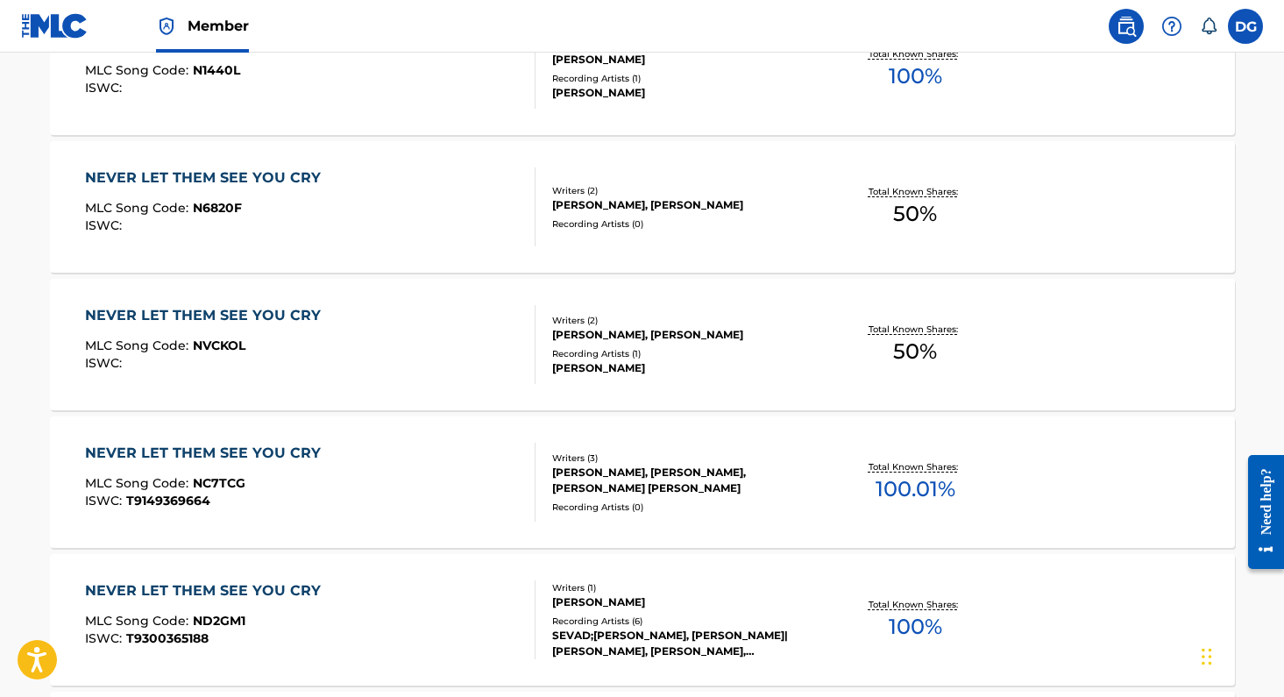
click at [252, 445] on div "NEVER LET THEM SEE YOU CRY" at bounding box center [207, 453] width 245 height 21
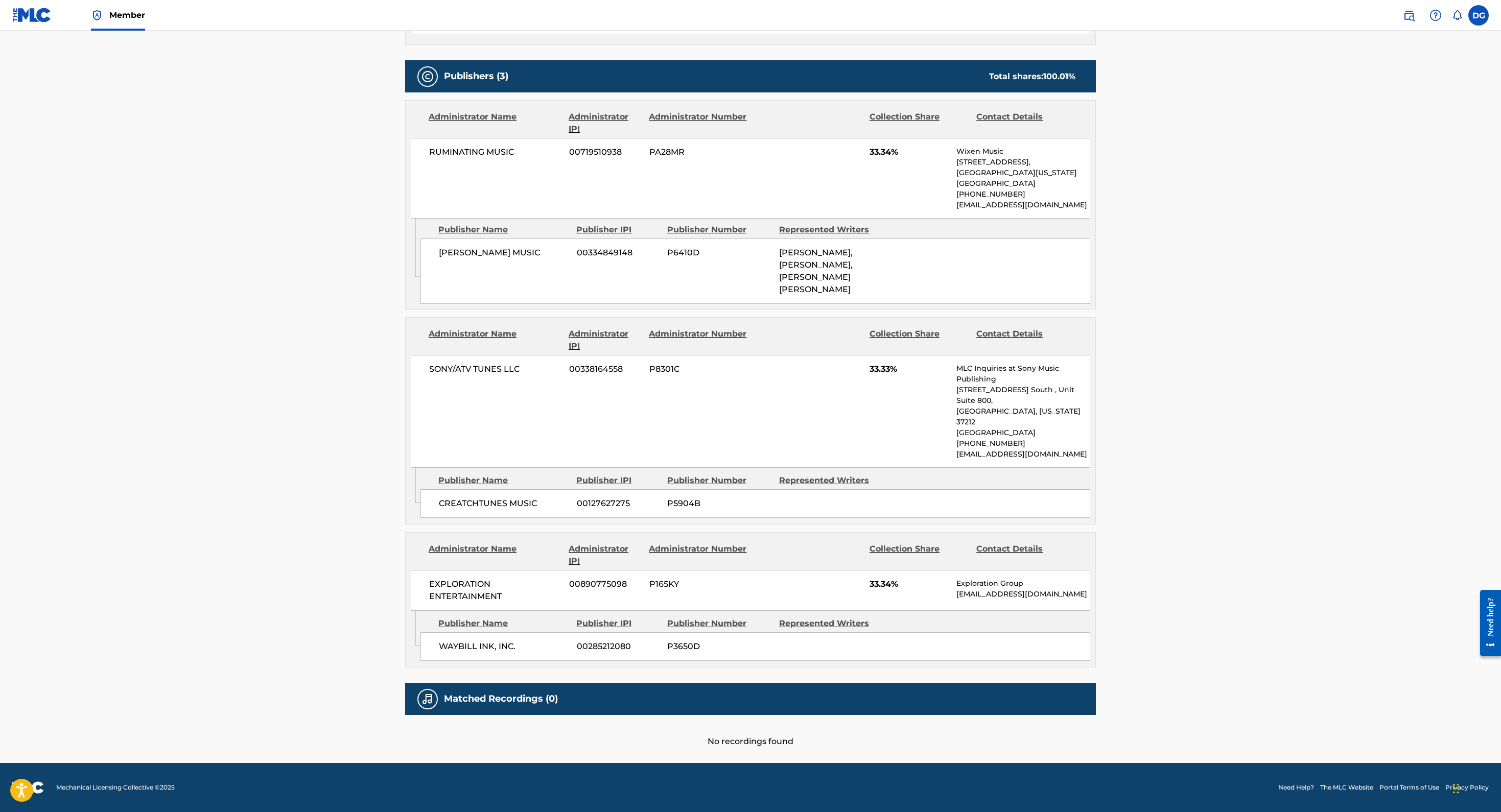
scroll to position [980, 0]
